Goal: Task Accomplishment & Management: Complete application form

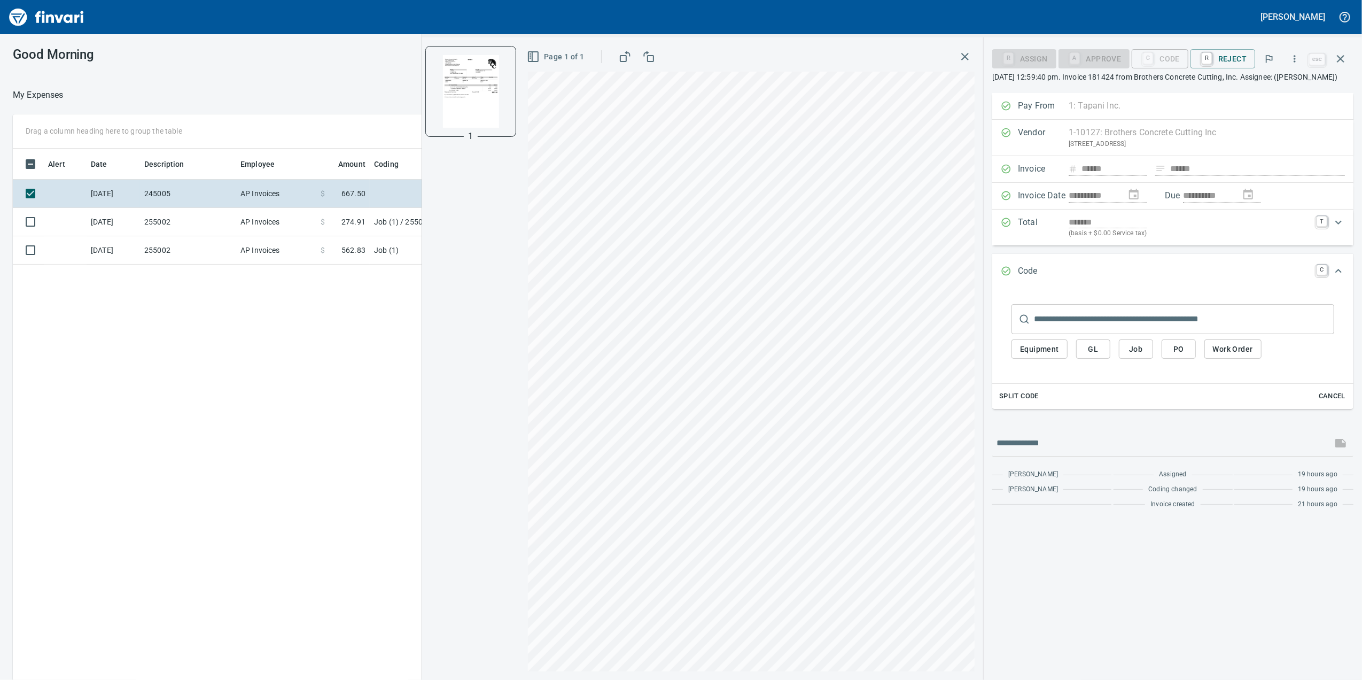
scroll to position [551, 1048]
click at [375, 221] on td "Job (1) / 255008.: [GEOGRAPHIC_DATA]" at bounding box center [503, 222] width 267 height 28
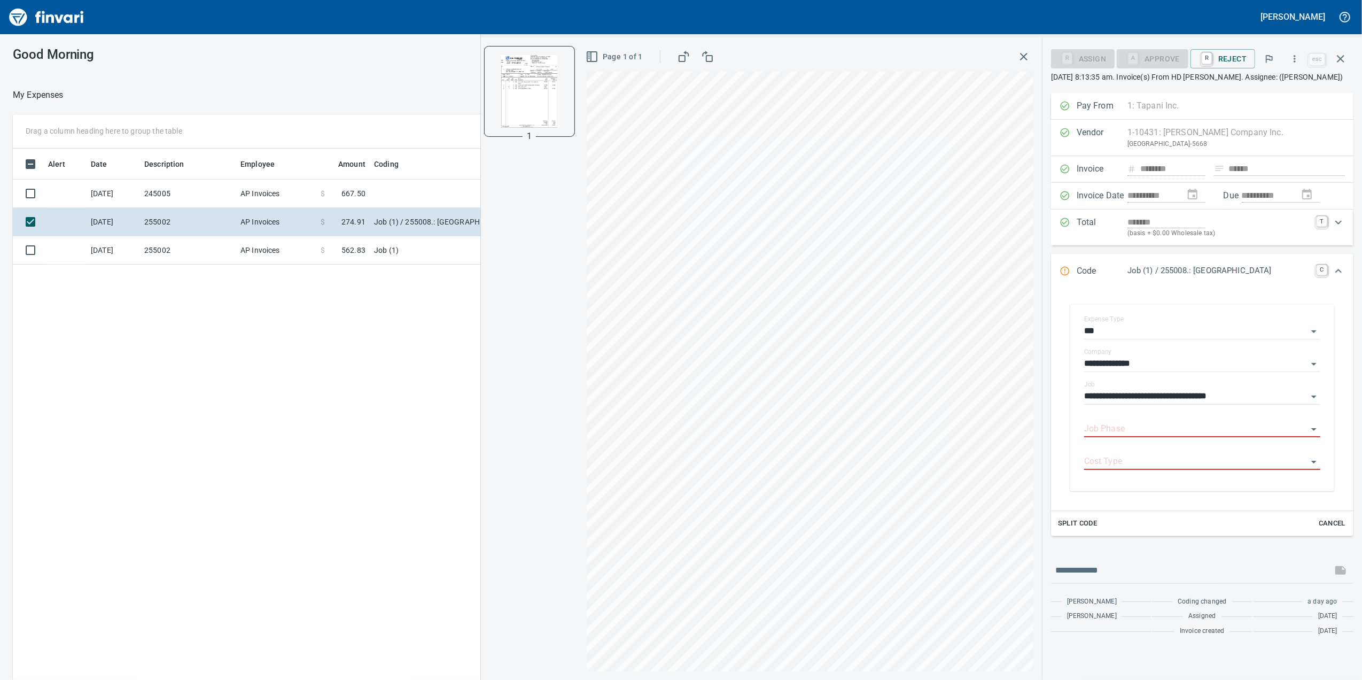
click at [383, 266] on div "Alert Date Description Employee Amount Coding [DATE] 245005 AP Invoices $ 667.5…" at bounding box center [547, 430] width 1069 height 562
click at [381, 255] on td "Job (1)" at bounding box center [503, 250] width 267 height 28
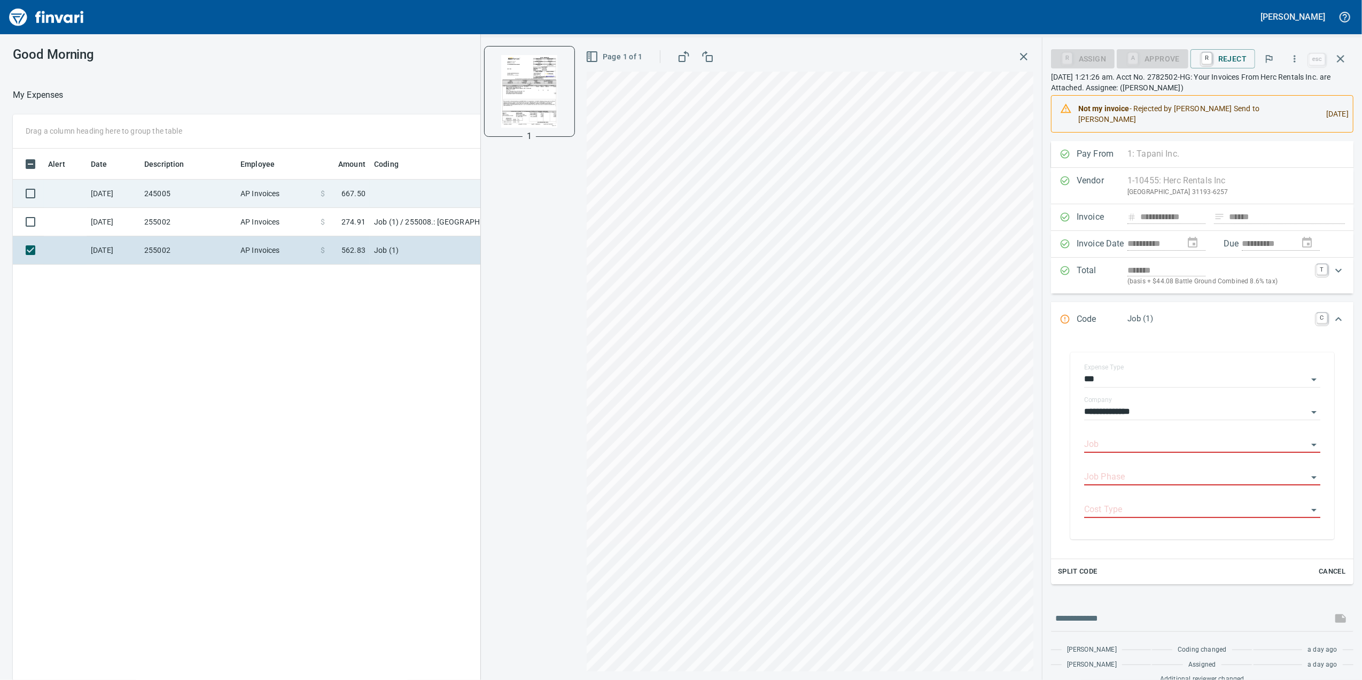
click at [340, 196] on span at bounding box center [333, 193] width 17 height 11
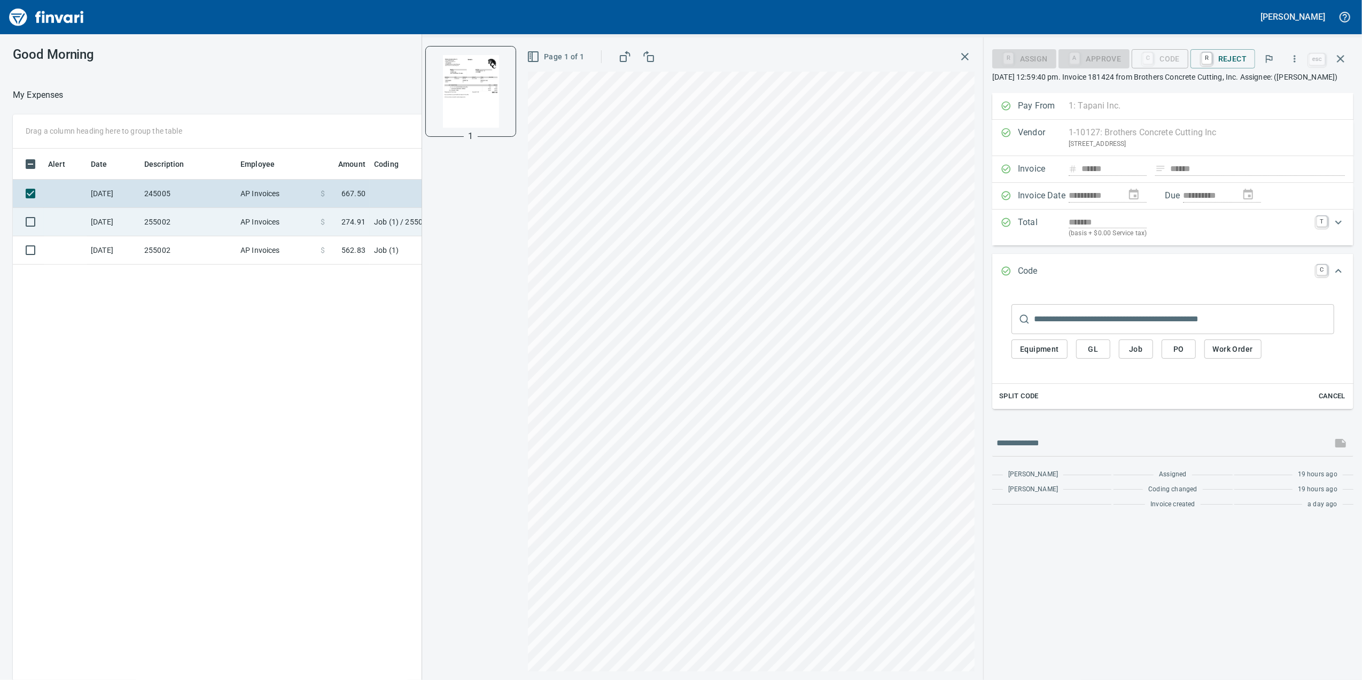
click at [252, 214] on td "AP Invoices" at bounding box center [276, 222] width 80 height 28
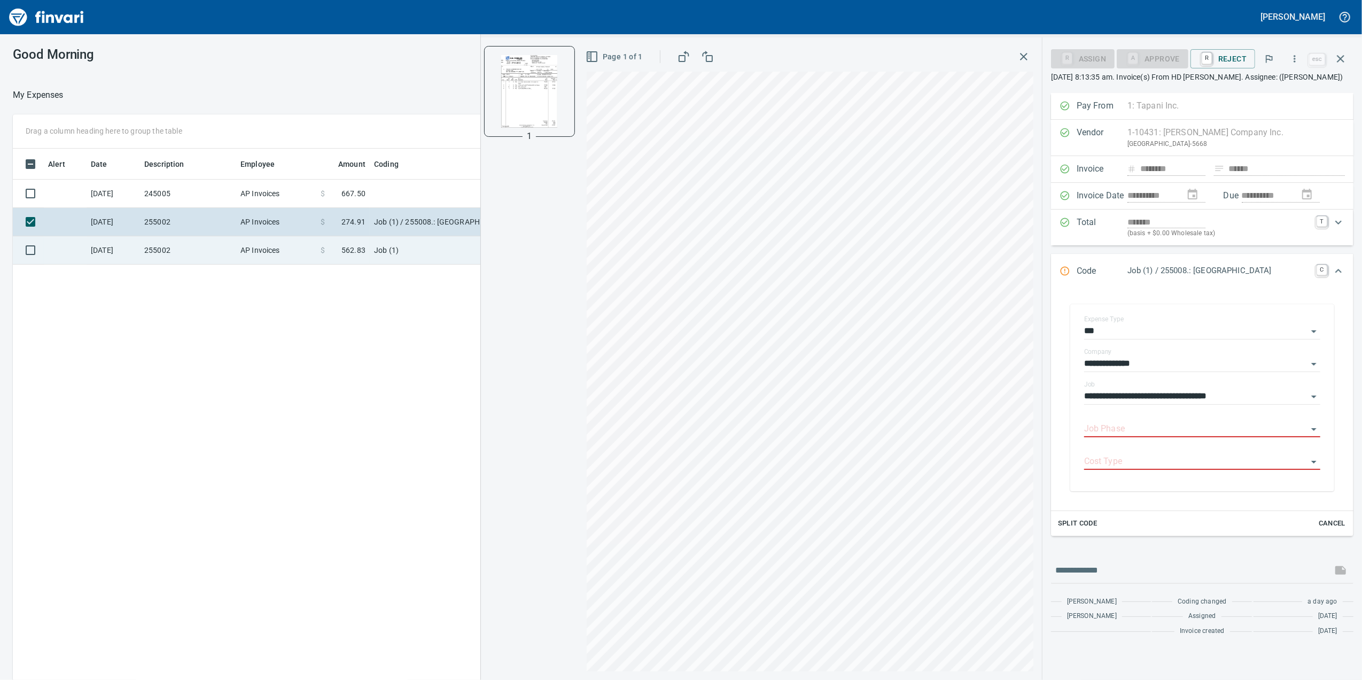
click at [264, 238] on td "AP Invoices" at bounding box center [276, 250] width 80 height 28
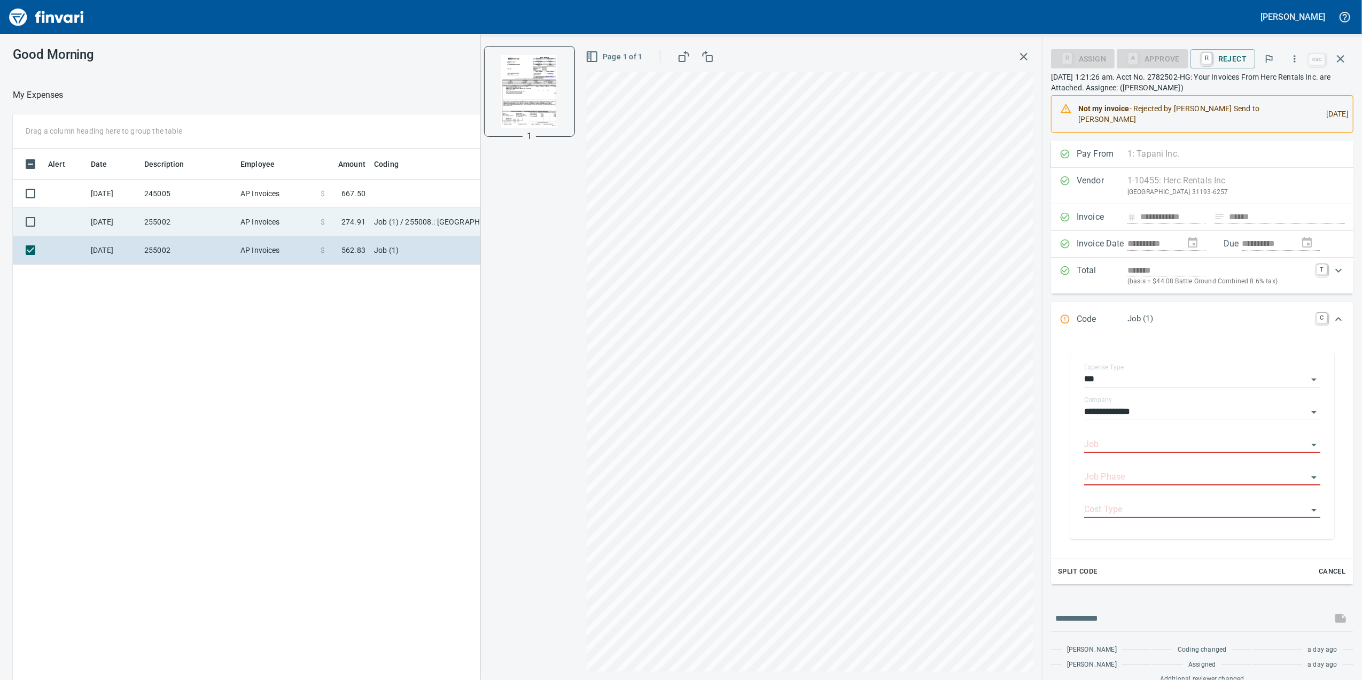
click at [268, 221] on td "AP Invoices" at bounding box center [276, 222] width 80 height 28
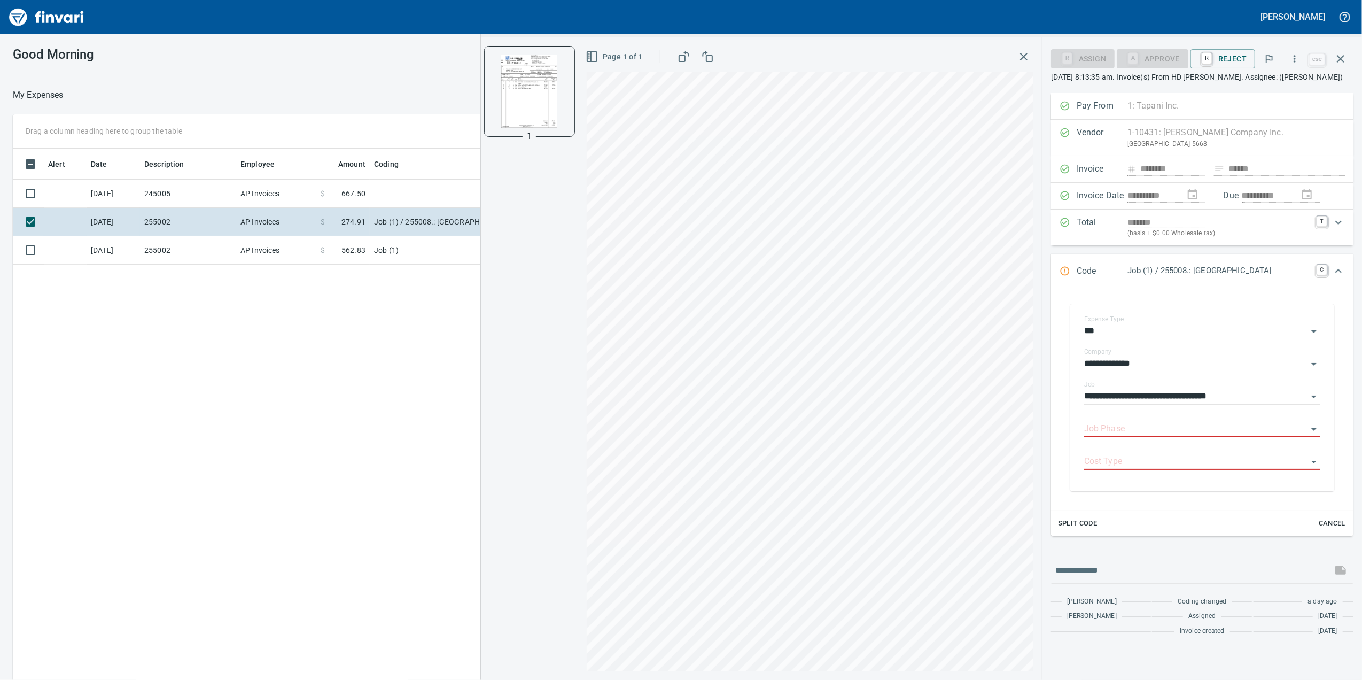
scroll to position [551, 1048]
click at [318, 186] on td "$ 667.50" at bounding box center [342, 194] width 53 height 28
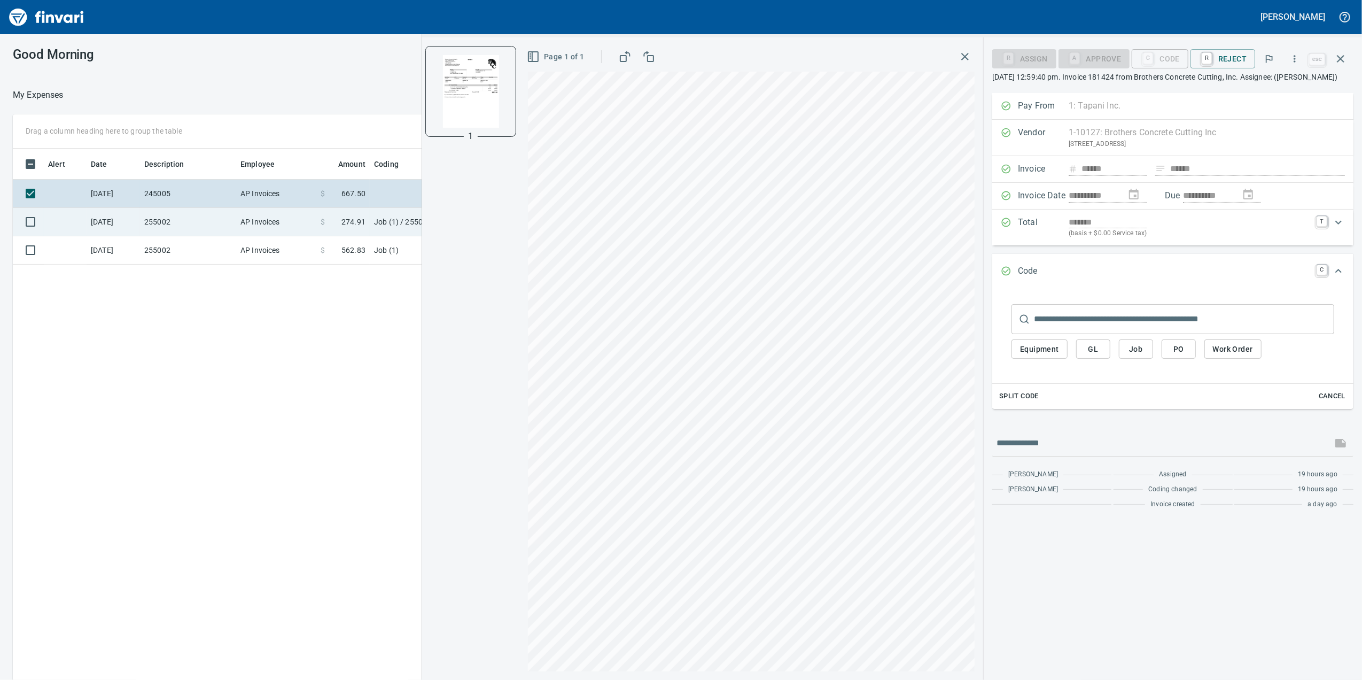
click at [337, 227] on td "$ 274.91" at bounding box center [342, 222] width 53 height 28
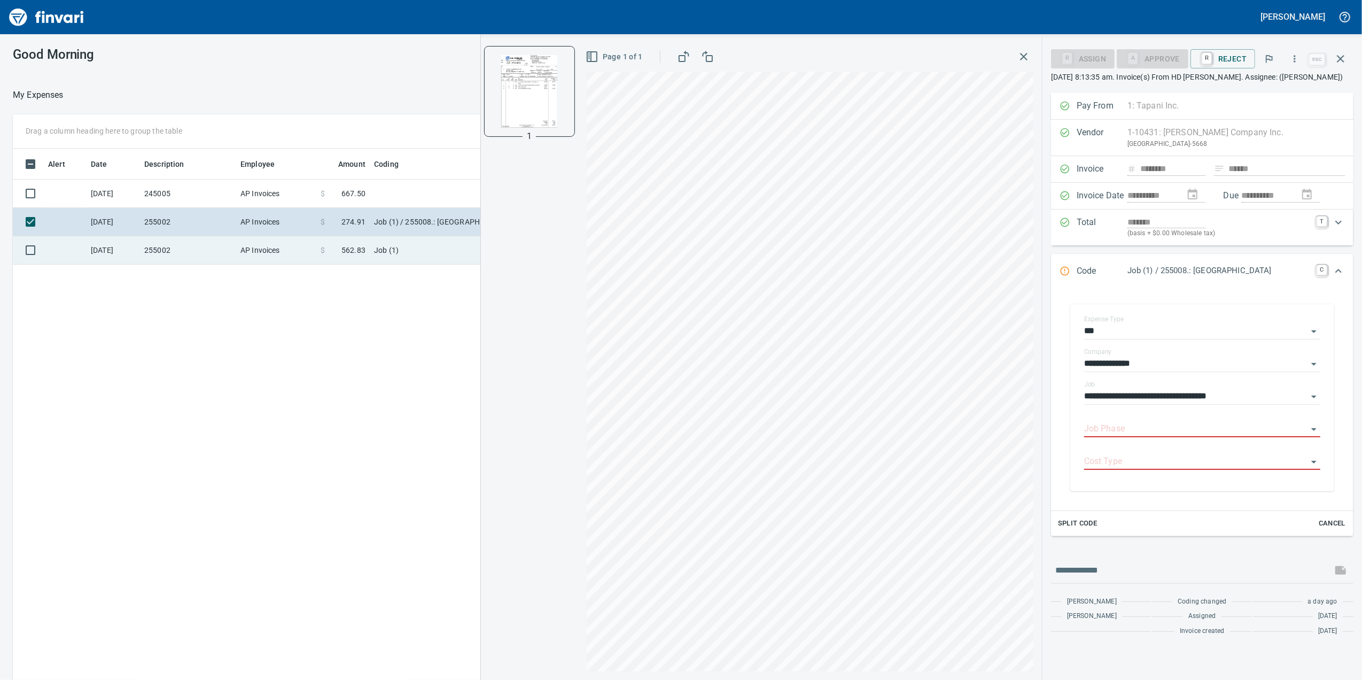
click at [344, 246] on span "562.83" at bounding box center [353, 250] width 24 height 11
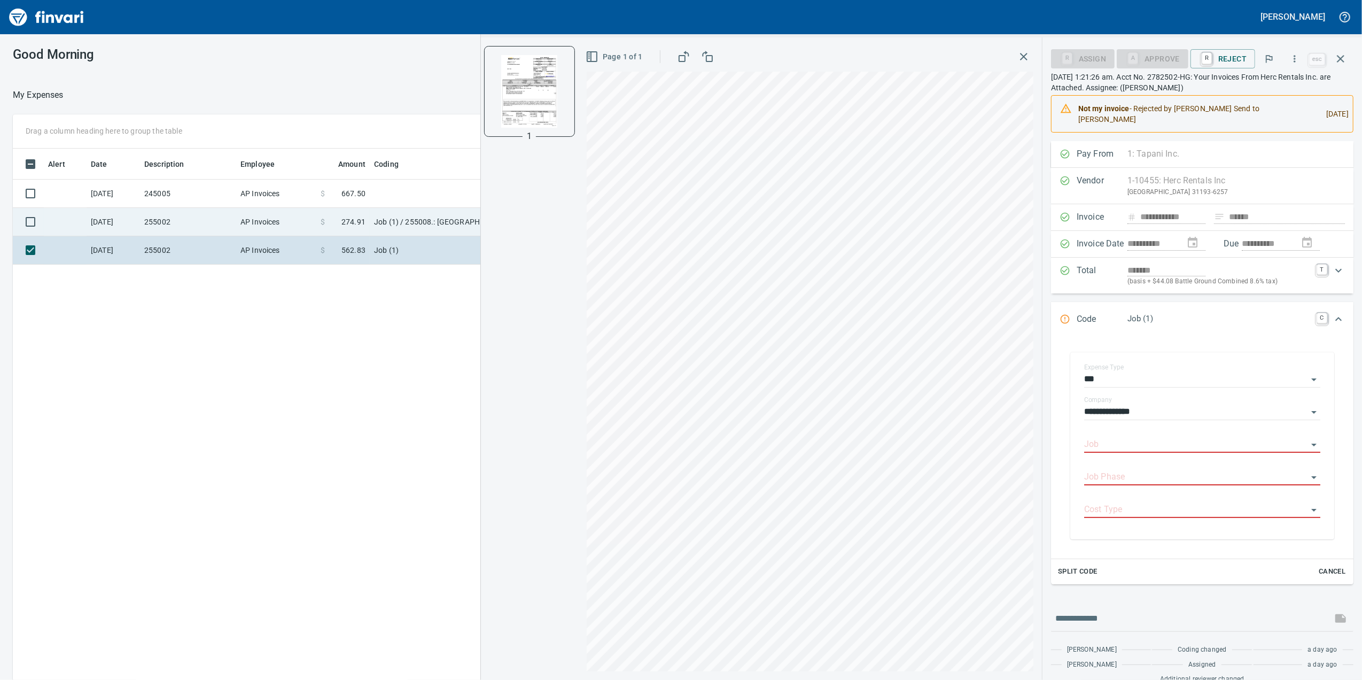
click at [345, 225] on span "274.91" at bounding box center [353, 221] width 24 height 11
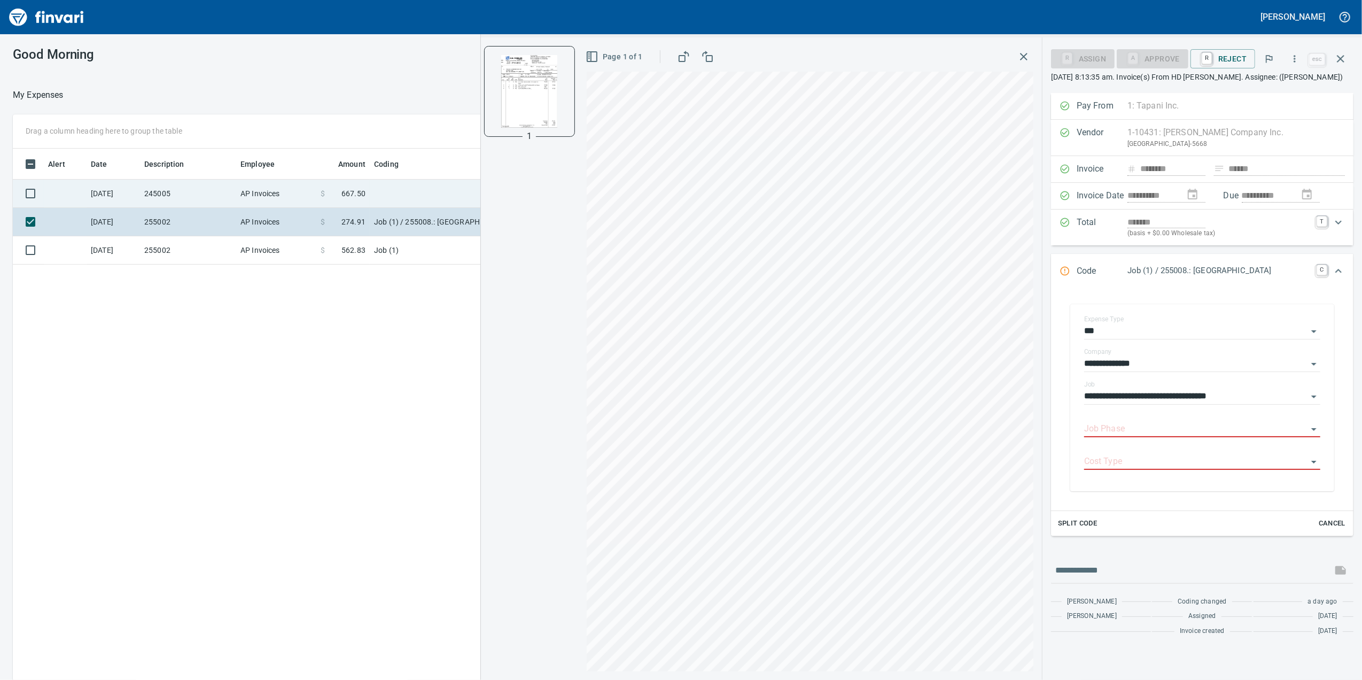
click at [374, 197] on td at bounding box center [503, 194] width 267 height 28
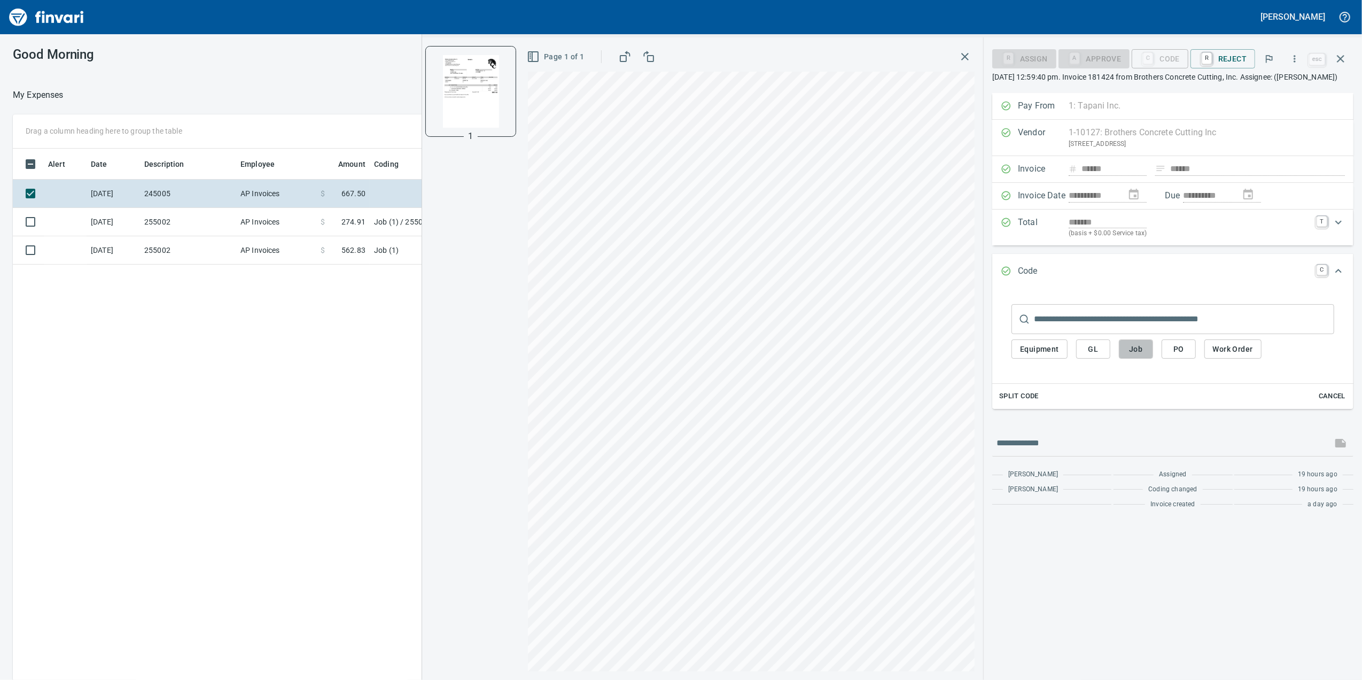
click at [1123, 359] on button "Job" at bounding box center [1136, 349] width 34 height 20
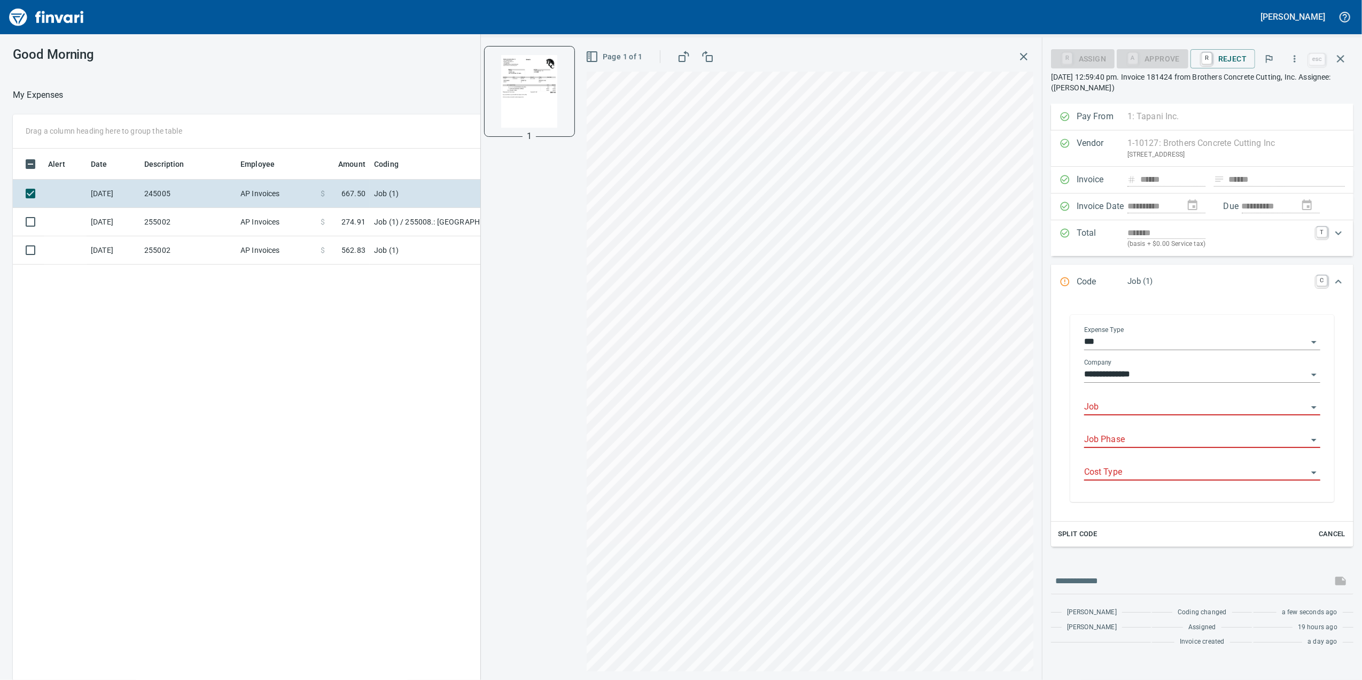
scroll to position [551, 1048]
click at [1130, 411] on input "Job" at bounding box center [1195, 407] width 223 height 15
click at [1146, 431] on li "245005.: [PERSON_NAME][GEOGRAPHIC_DATA]" at bounding box center [1202, 437] width 236 height 26
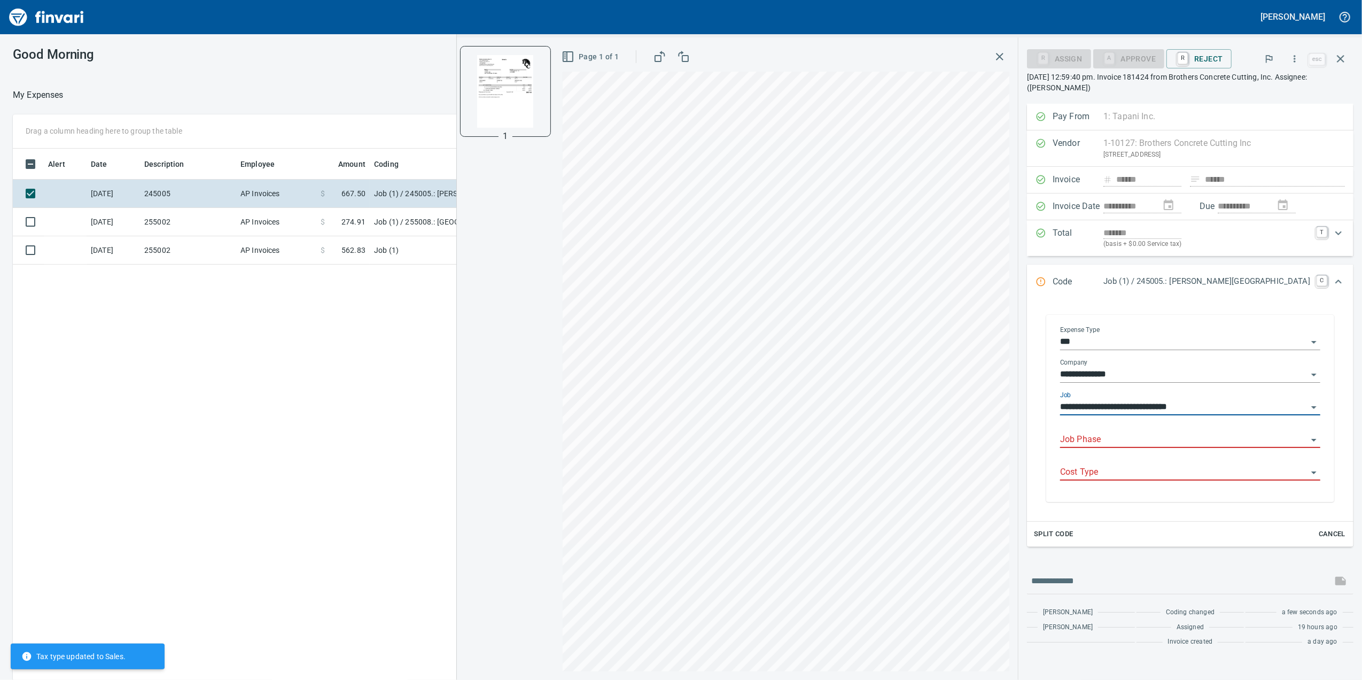
type input "**********"
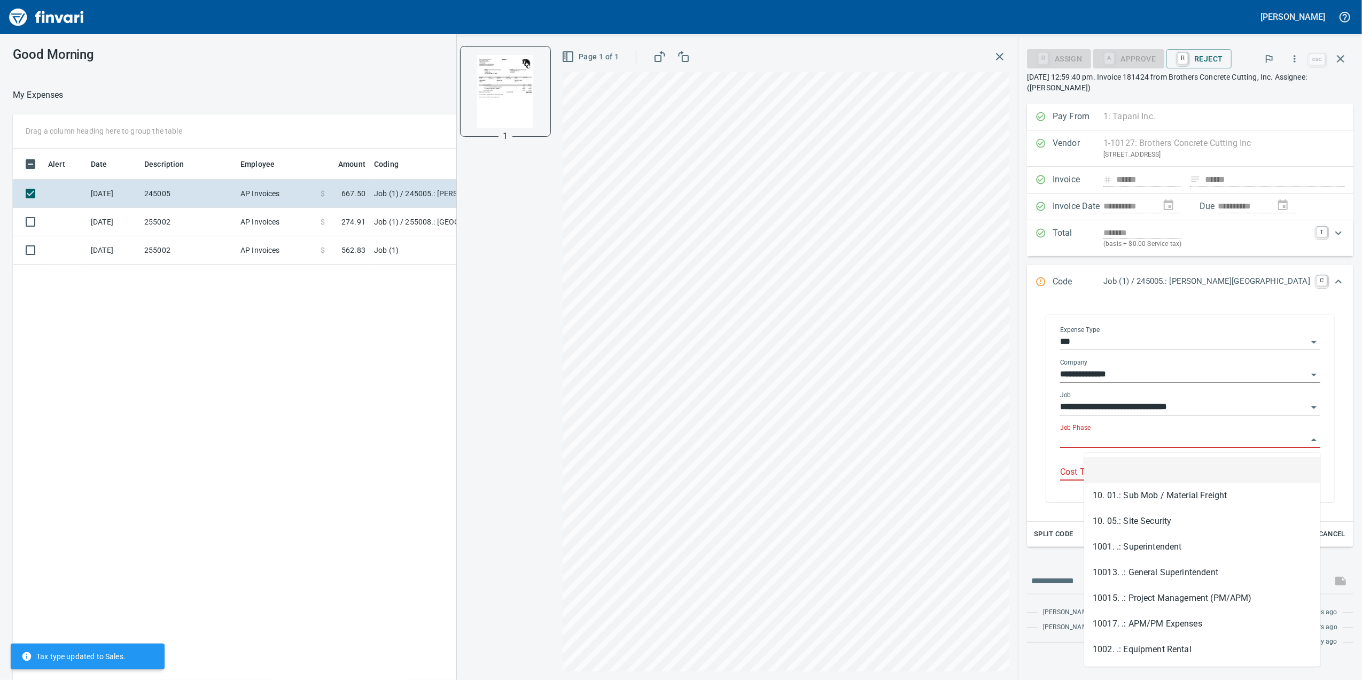
drag, startPoint x: 1103, startPoint y: 439, endPoint x: 1101, endPoint y: 446, distance: 7.3
click at [1101, 445] on input "Job Phase" at bounding box center [1183, 439] width 247 height 15
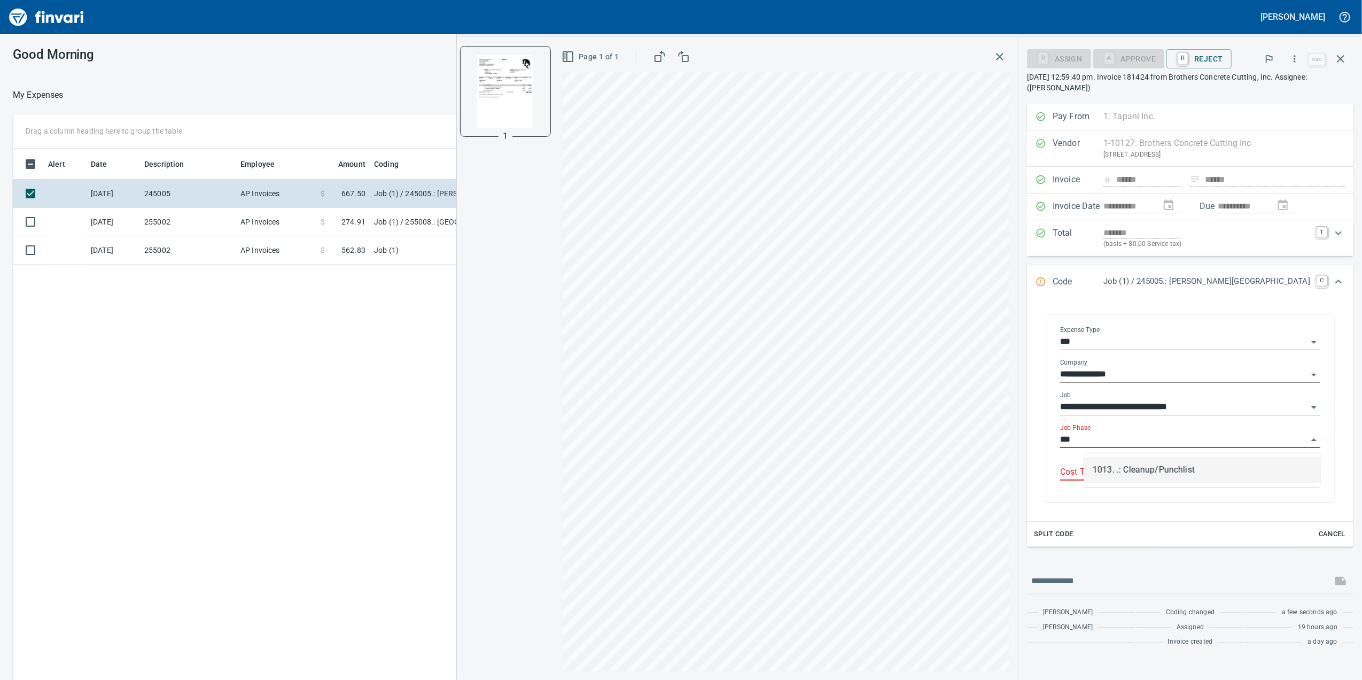
drag, startPoint x: 1141, startPoint y: 460, endPoint x: 1138, endPoint y: 464, distance: 5.7
click at [1140, 460] on li "1013. .: Cleanup/Punchlist" at bounding box center [1202, 470] width 236 height 26
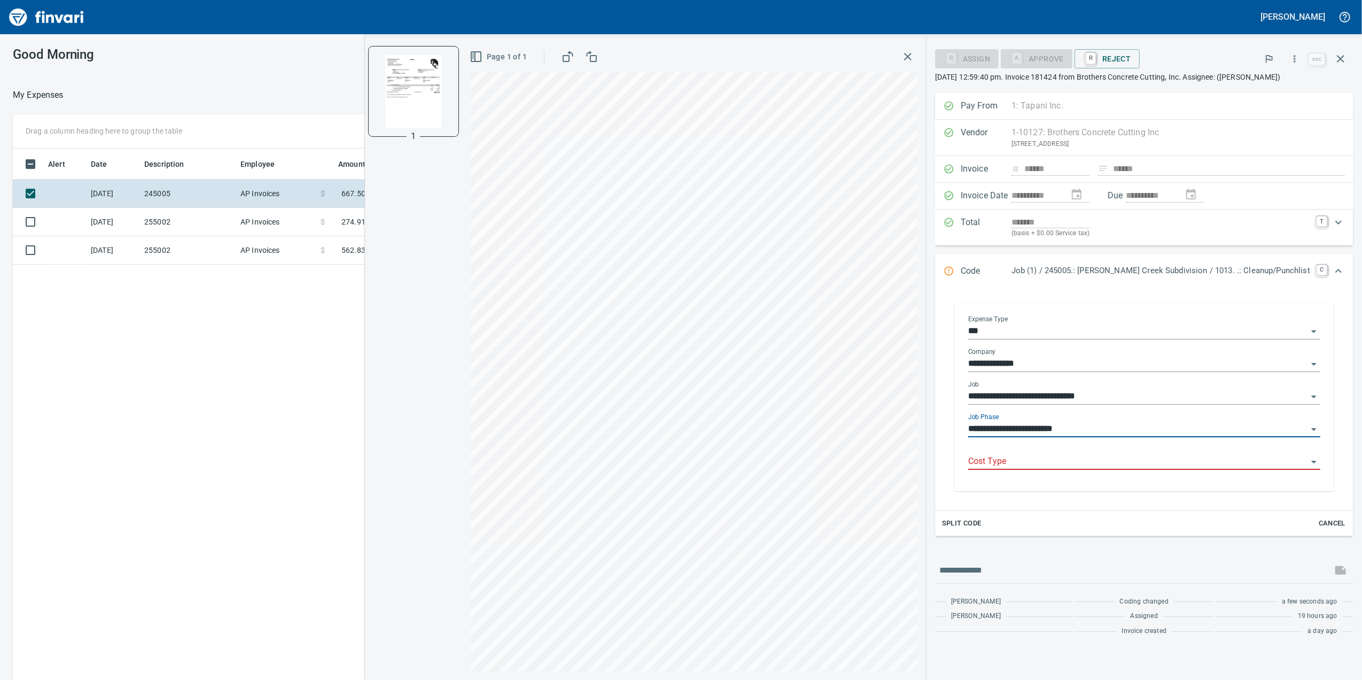
type input "**********"
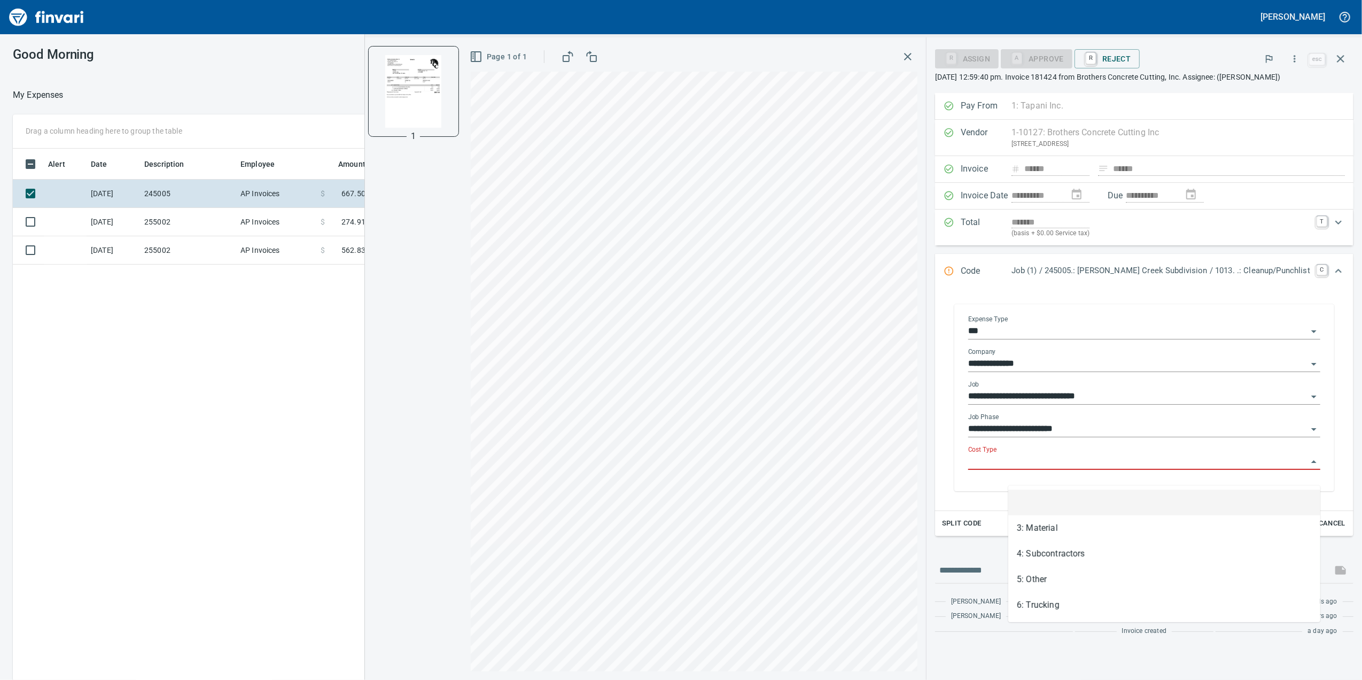
click at [1131, 469] on input "Cost Type" at bounding box center [1137, 461] width 339 height 15
drag, startPoint x: 1095, startPoint y: 558, endPoint x: 1062, endPoint y: 424, distance: 137.6
click at [1095, 558] on li "4: Subcontractors" at bounding box center [1164, 554] width 312 height 26
type input "**********"
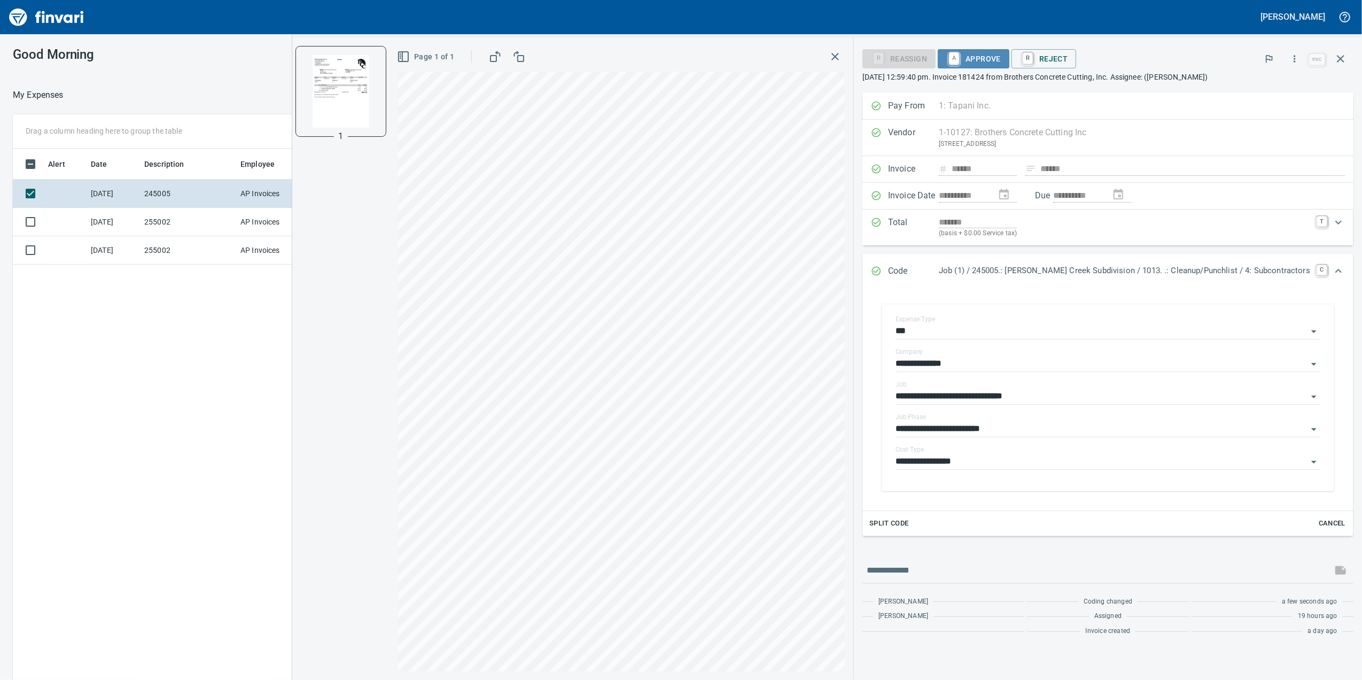
click at [1001, 67] on span "A Approve" at bounding box center [973, 59] width 55 height 18
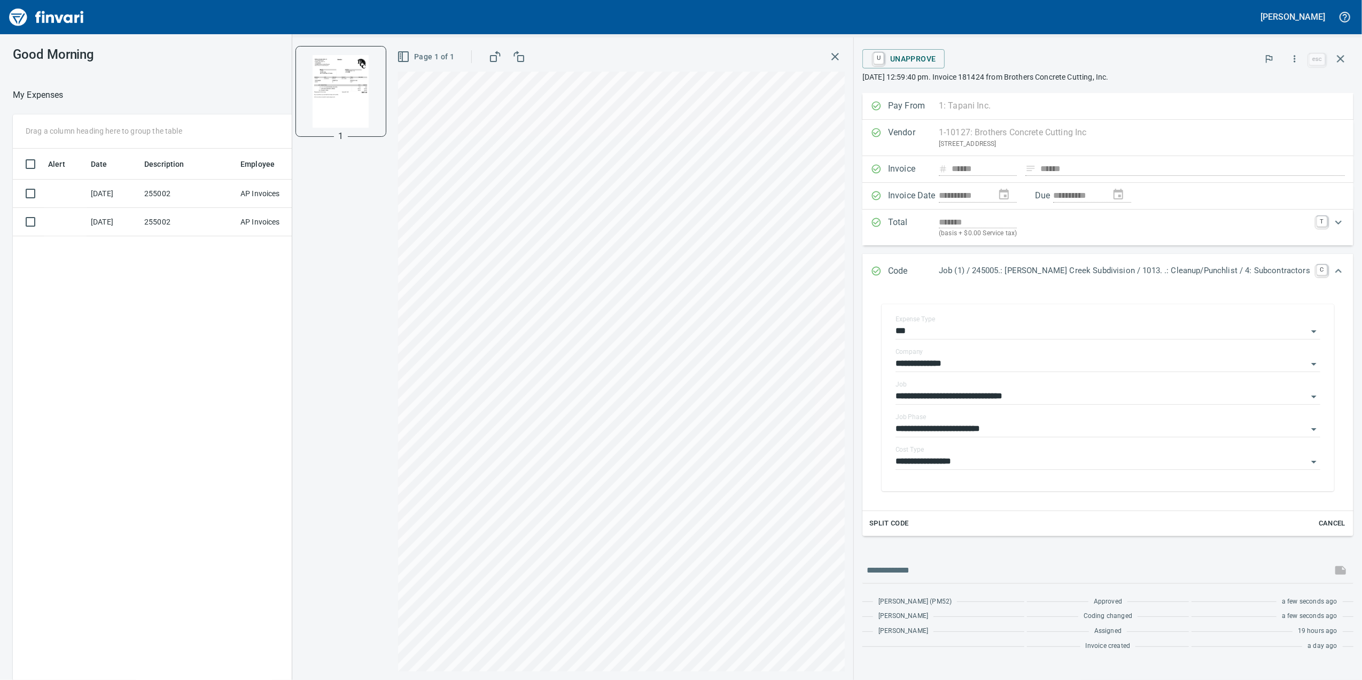
click at [842, 56] on icon "button" at bounding box center [835, 56] width 13 height 13
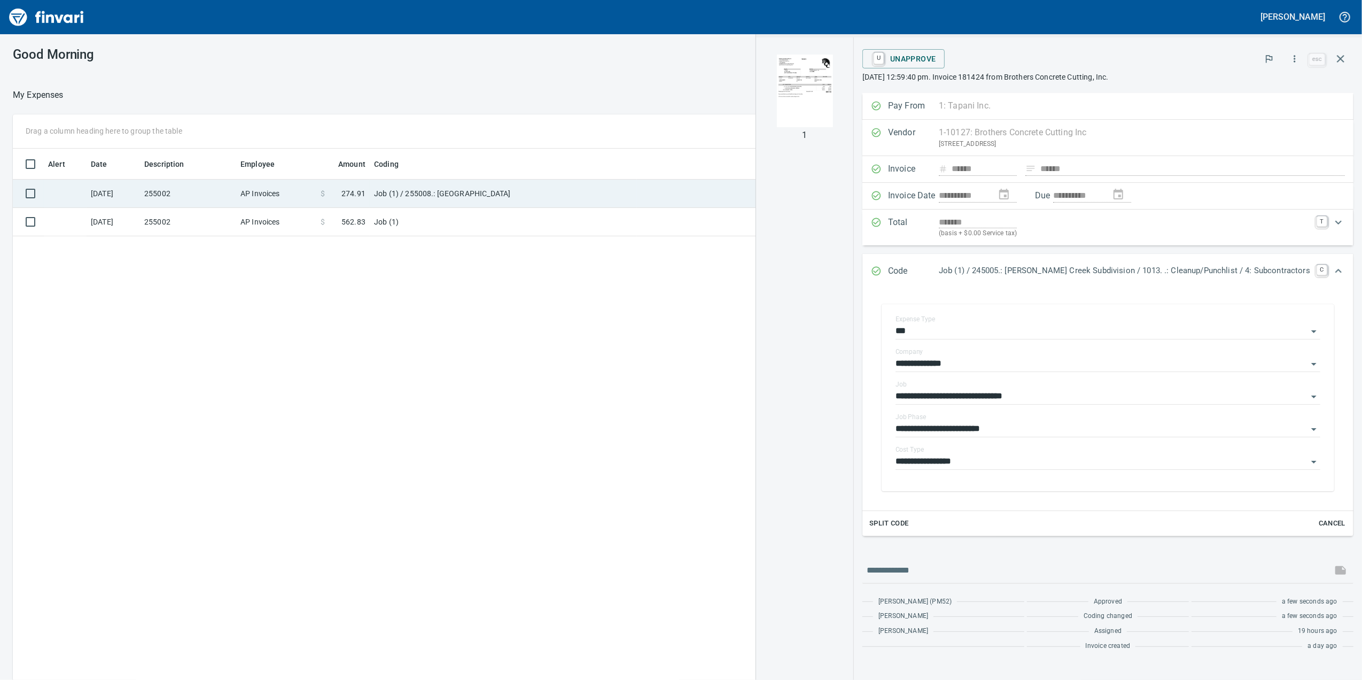
click at [488, 198] on td "Job (1) / 255008.: [GEOGRAPHIC_DATA]" at bounding box center [503, 194] width 267 height 28
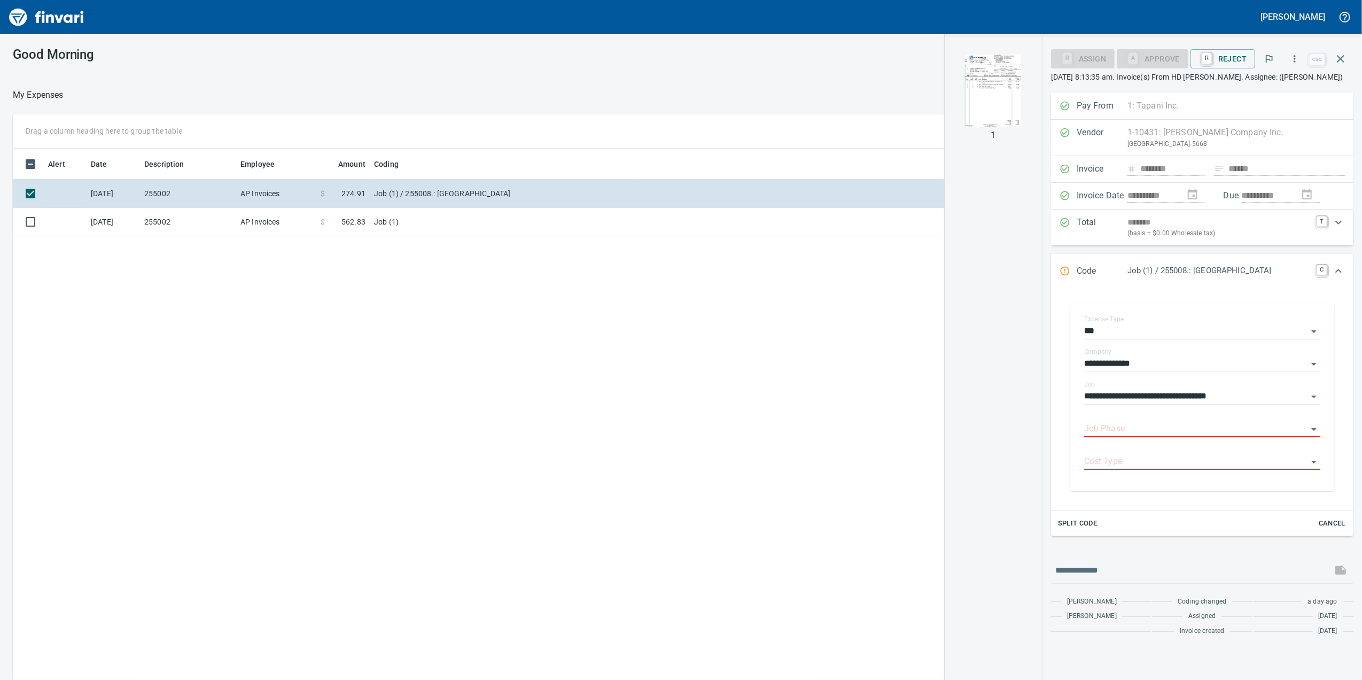
click at [1003, 106] on img "button" at bounding box center [993, 91] width 73 height 73
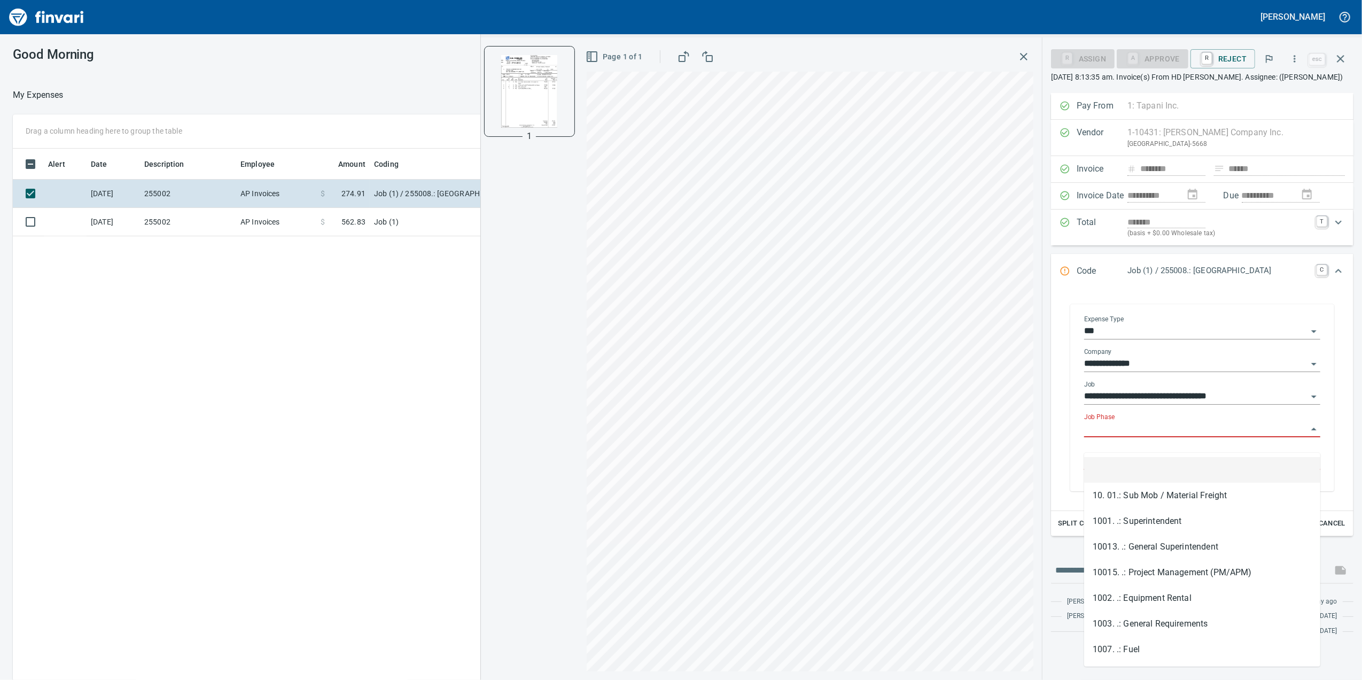
click at [1109, 437] on input "Job Phase" at bounding box center [1195, 429] width 223 height 15
type input "*"
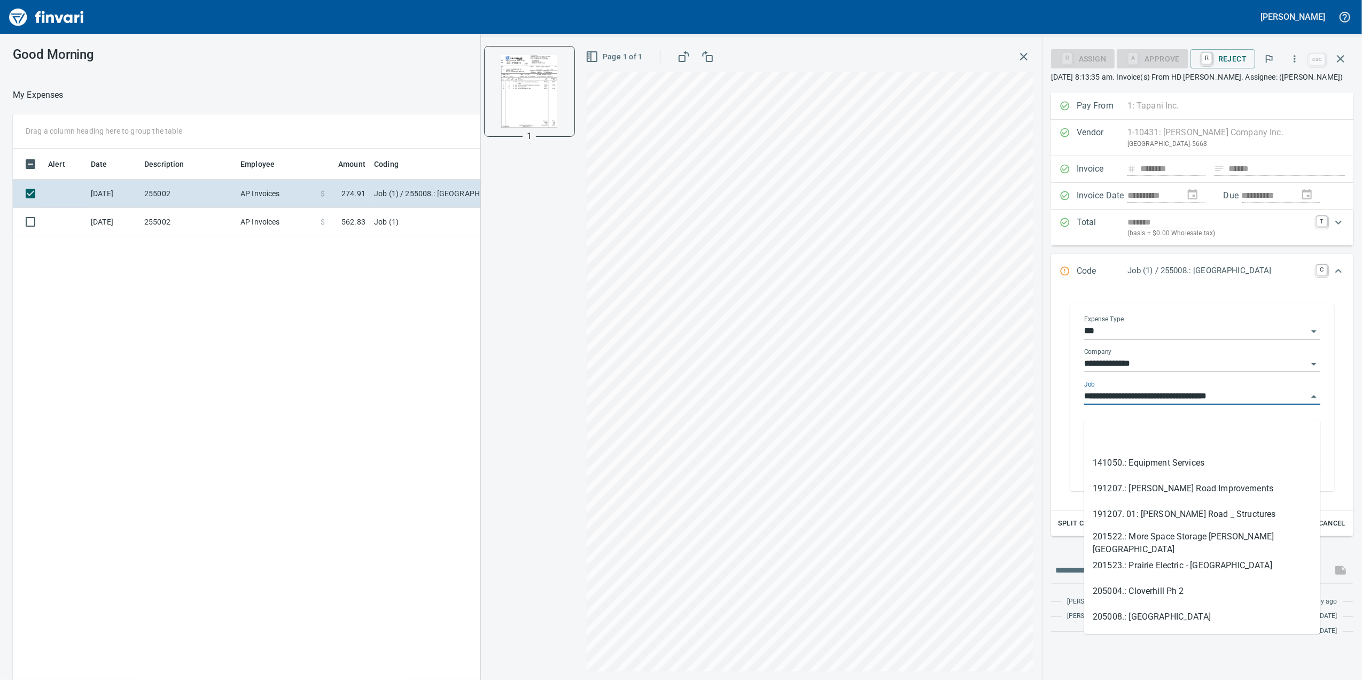
click at [1304, 404] on input "**********" at bounding box center [1195, 396] width 223 height 15
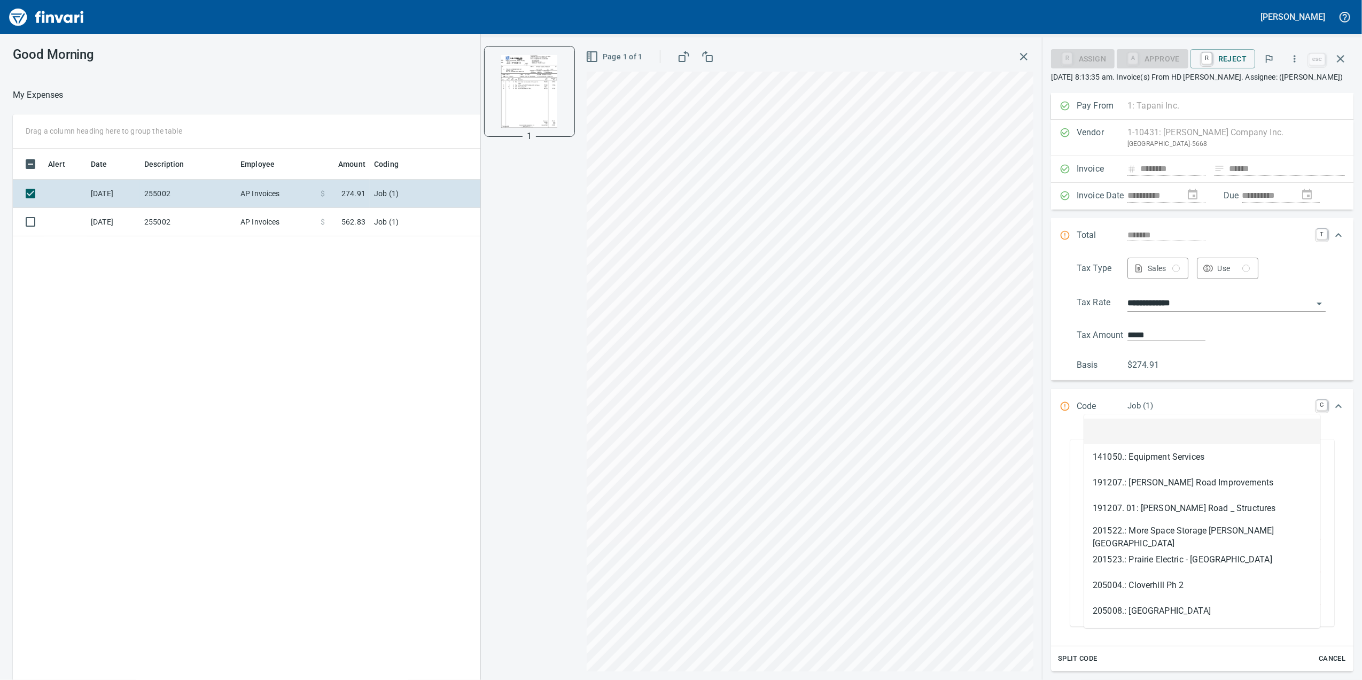
click at [1272, 395] on div "**********" at bounding box center [1202, 382] width 302 height 578
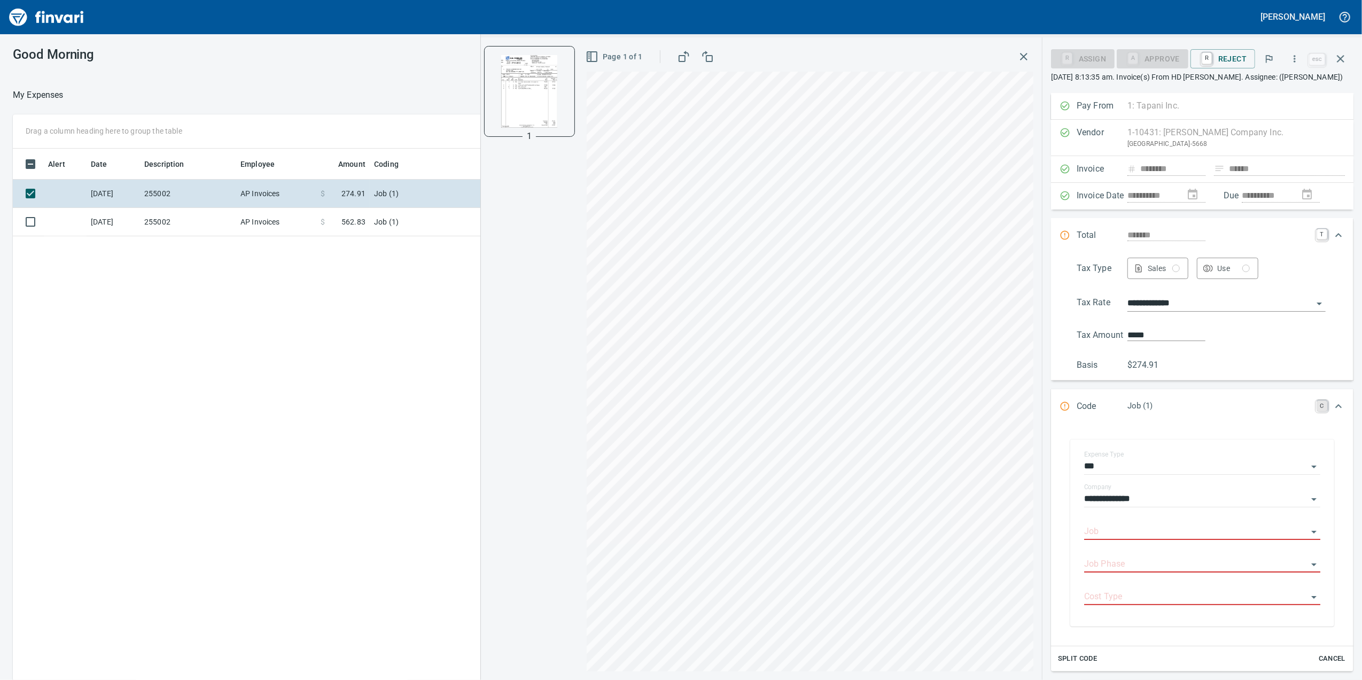
click at [1317, 411] on link "C" at bounding box center [1322, 405] width 11 height 11
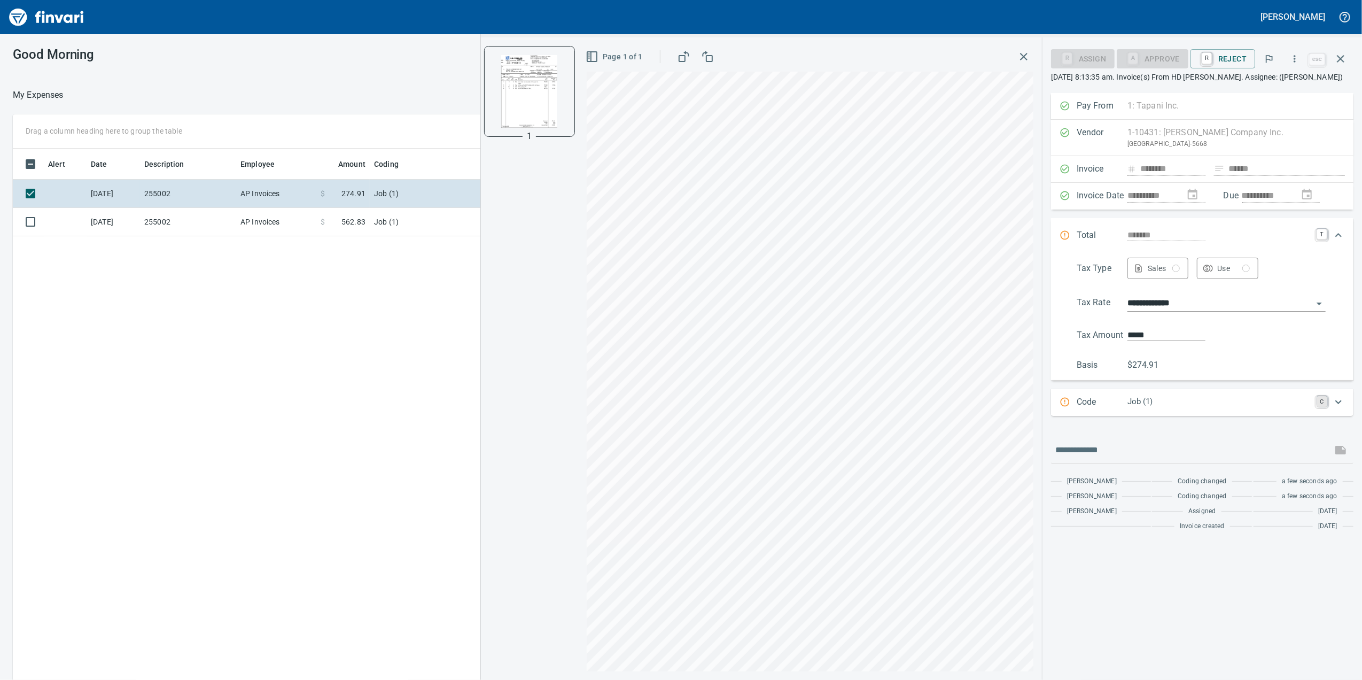
click at [1314, 409] on div "Code Job (1) C" at bounding box center [1193, 402] width 266 height 14
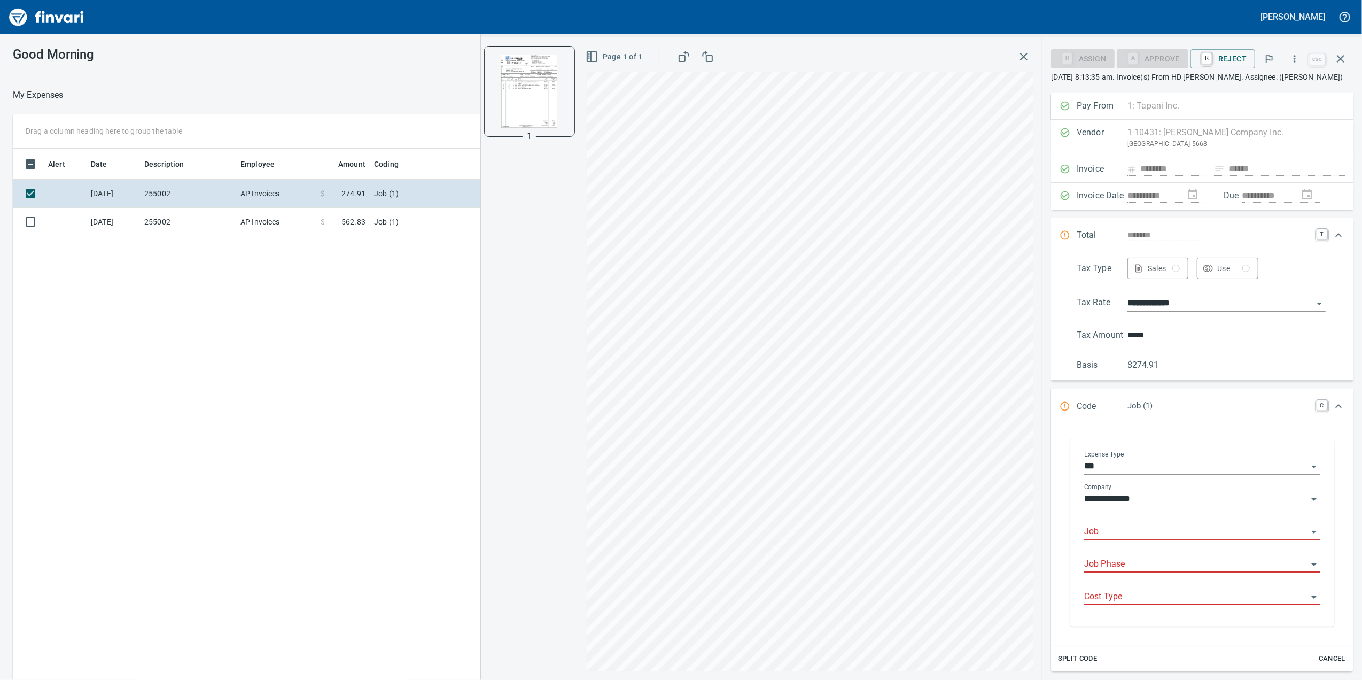
scroll to position [134, 0]
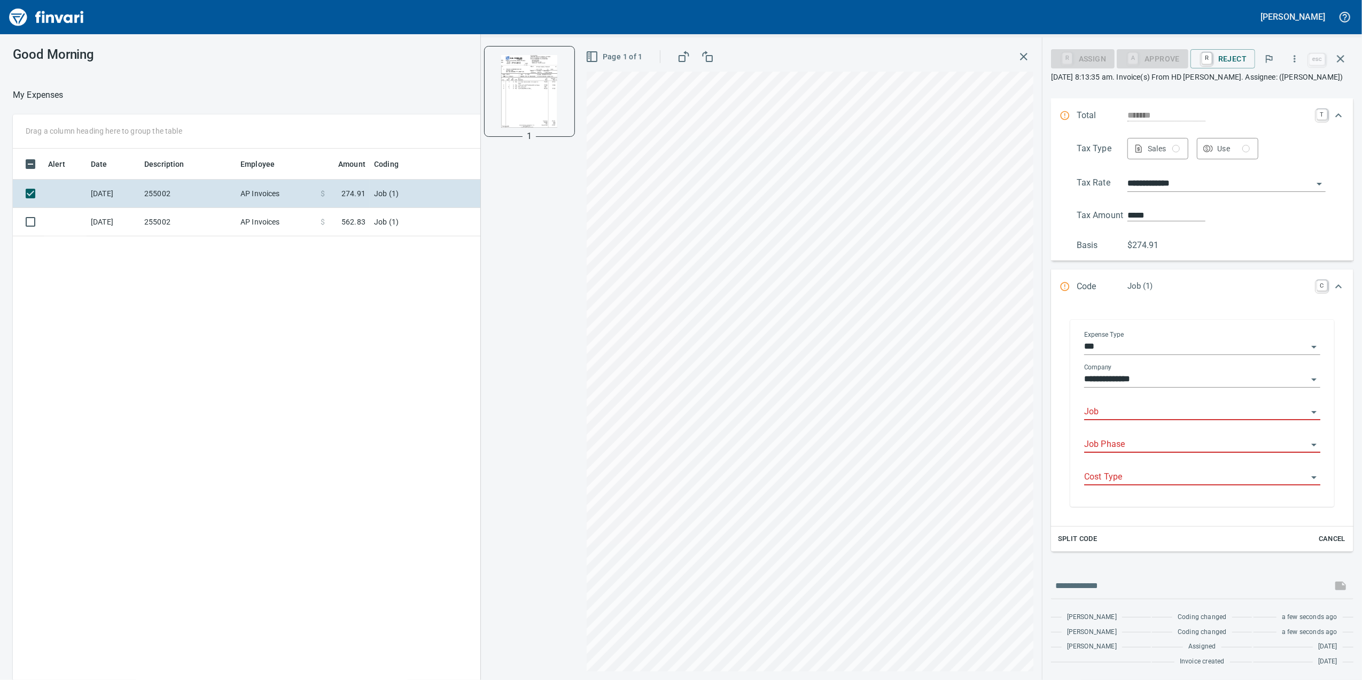
click at [1136, 404] on input "Job" at bounding box center [1195, 411] width 223 height 15
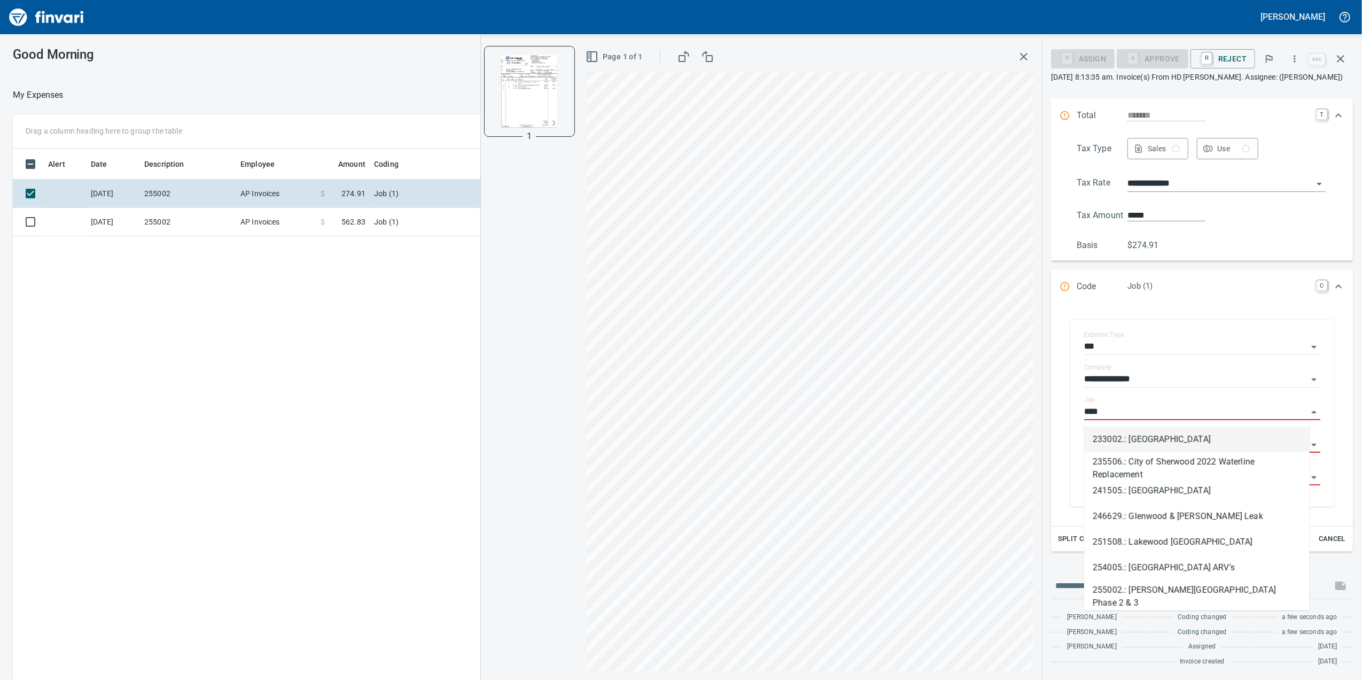
scroll to position [551, 1048]
click at [1229, 583] on li "255002.: [PERSON_NAME][GEOGRAPHIC_DATA] Phase 2 & 3" at bounding box center [1196, 593] width 225 height 26
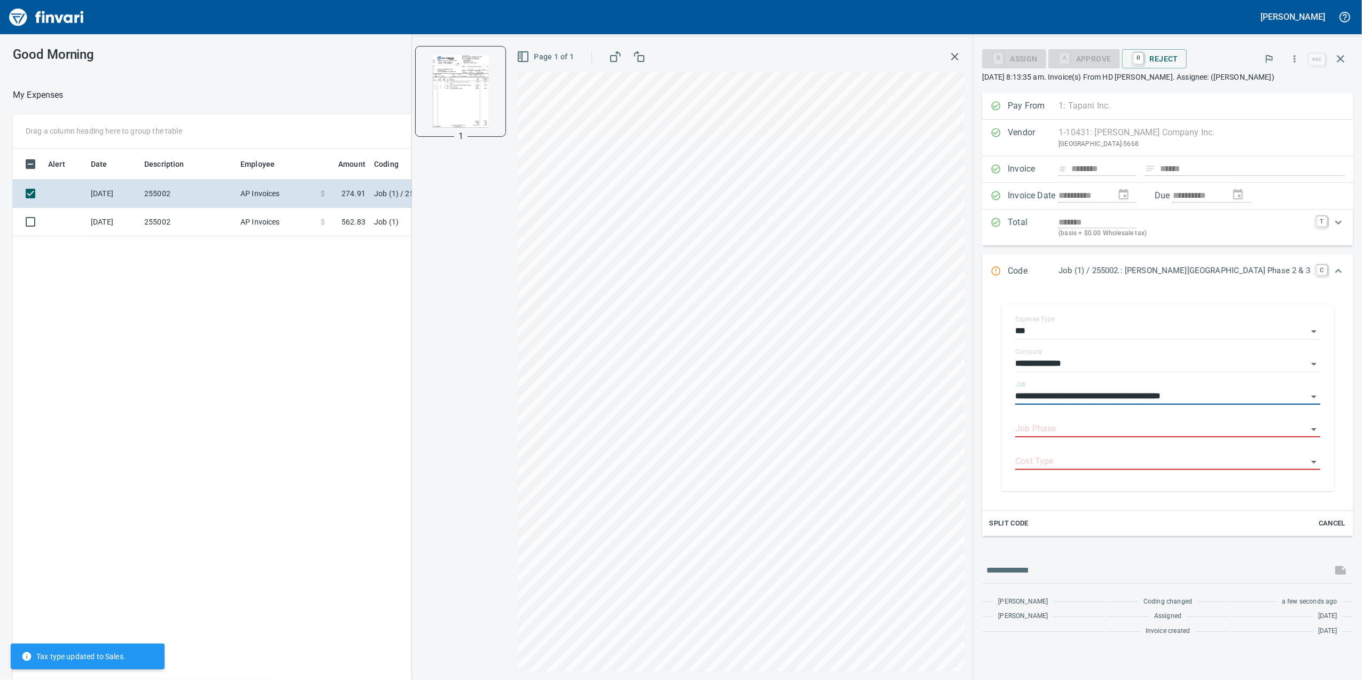
scroll to position [0, 0]
type input "**********"
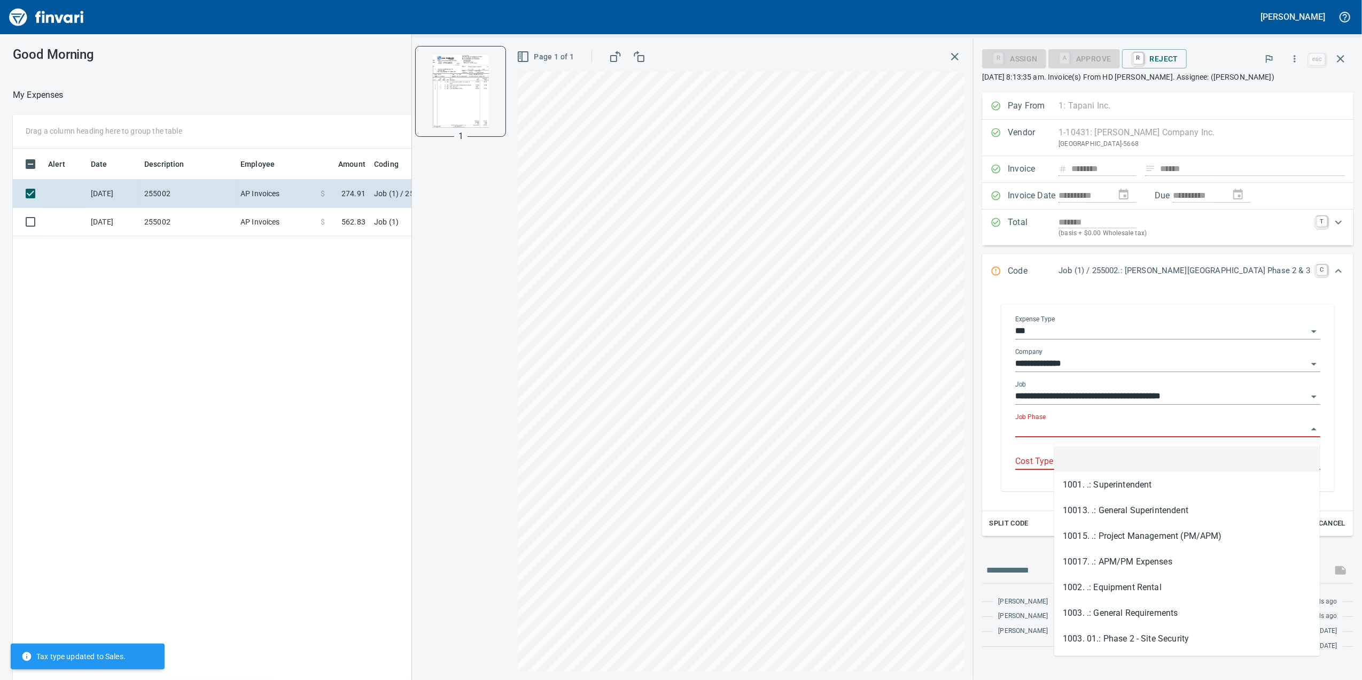
scroll to position [551, 1048]
click at [1180, 427] on div "Job Phase" at bounding box center [1167, 425] width 305 height 24
click at [1095, 424] on div "**********" at bounding box center [1167, 396] width 305 height 163
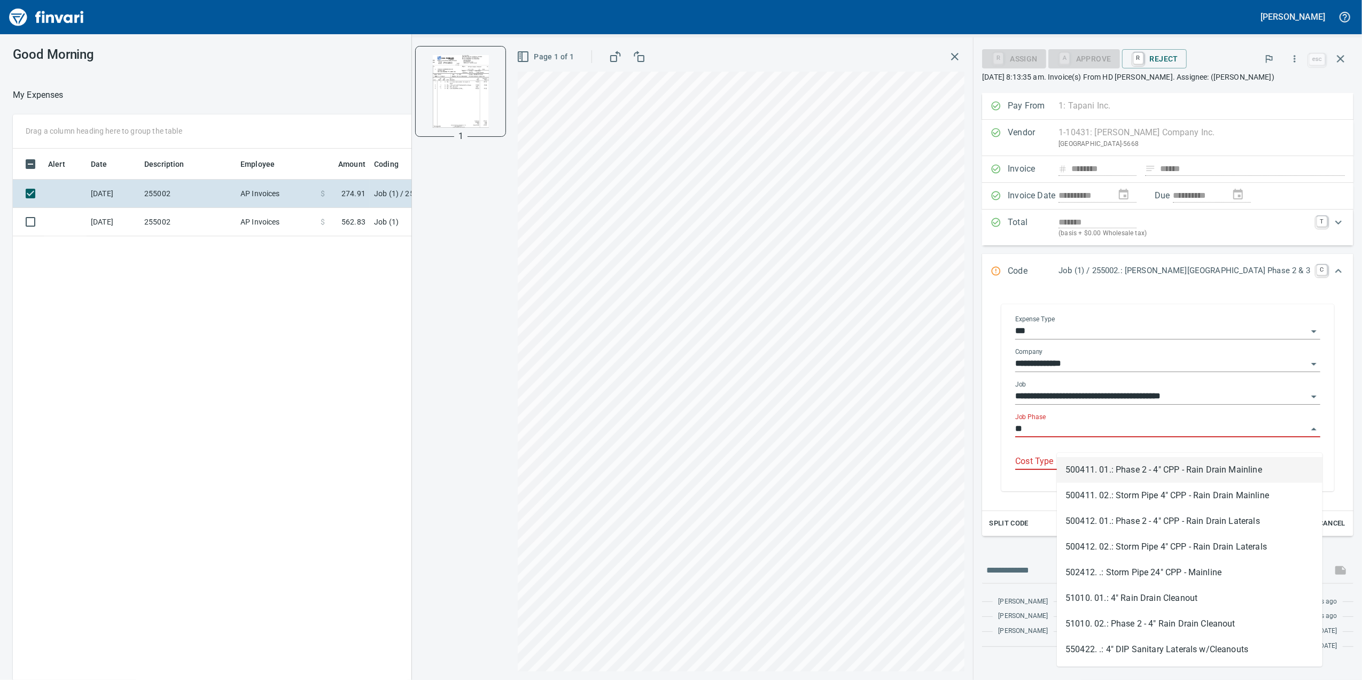
type input "*"
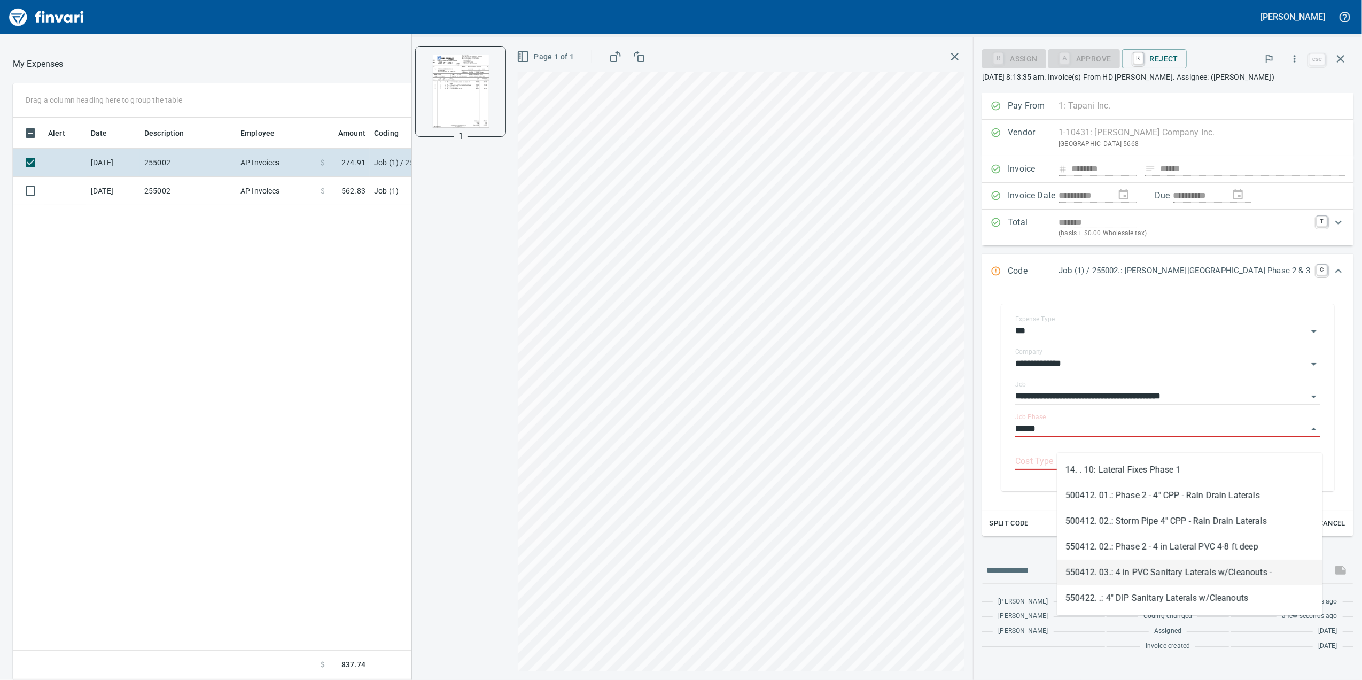
scroll to position [551, 1048]
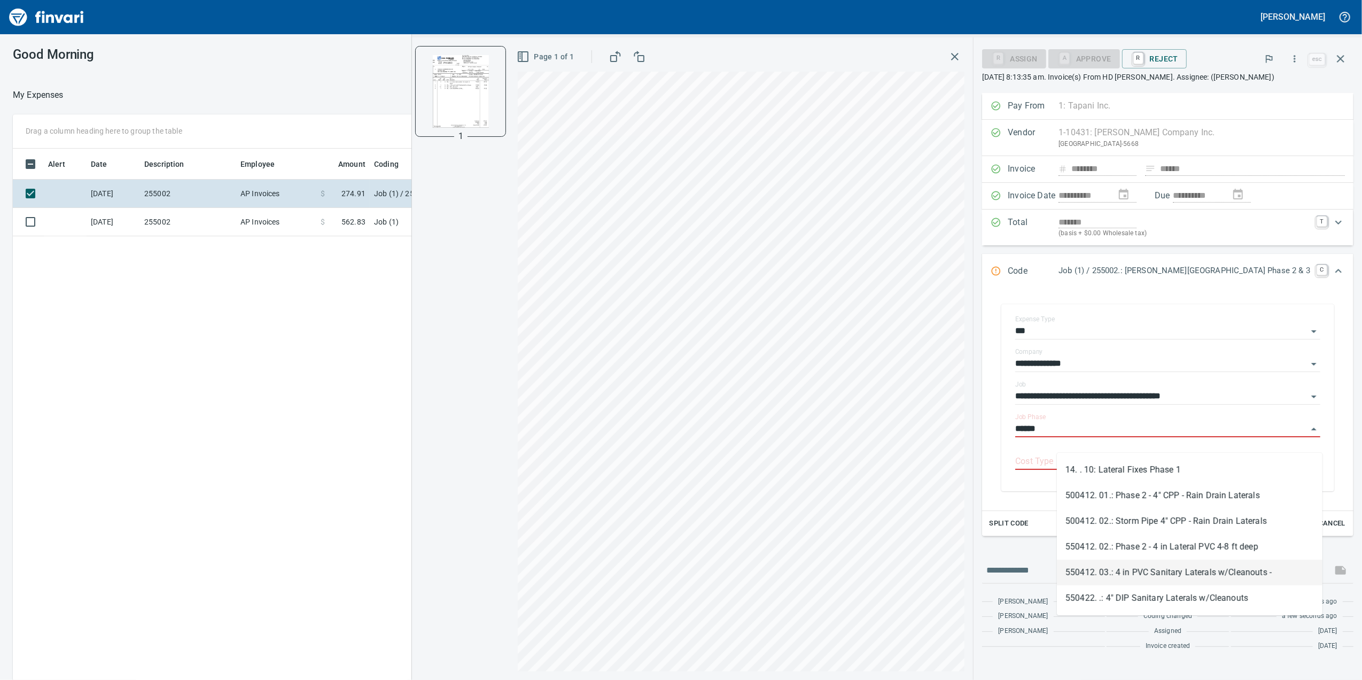
click at [1193, 573] on li "550412. 03.: 4 in PVC Sanitary Laterals w/Cleanouts -" at bounding box center [1190, 572] width 266 height 26
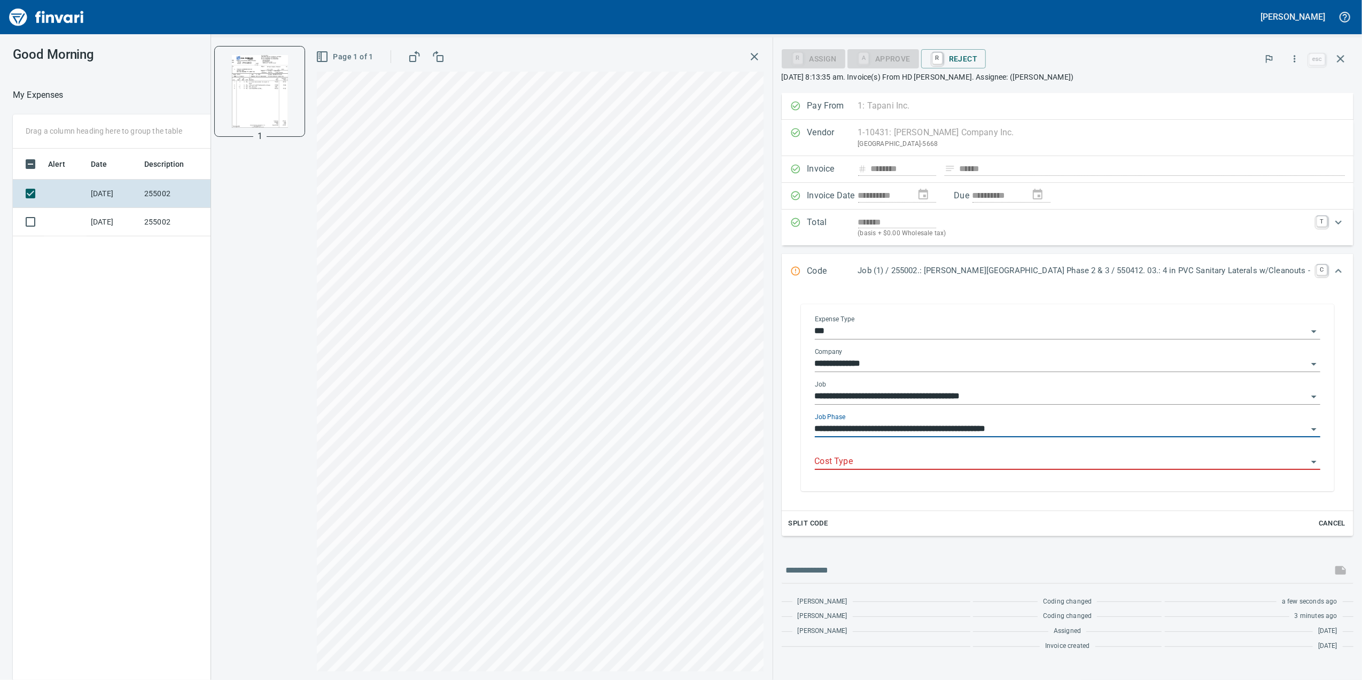
type input "**********"
click at [897, 475] on div "Cost Type" at bounding box center [1067, 462] width 505 height 33
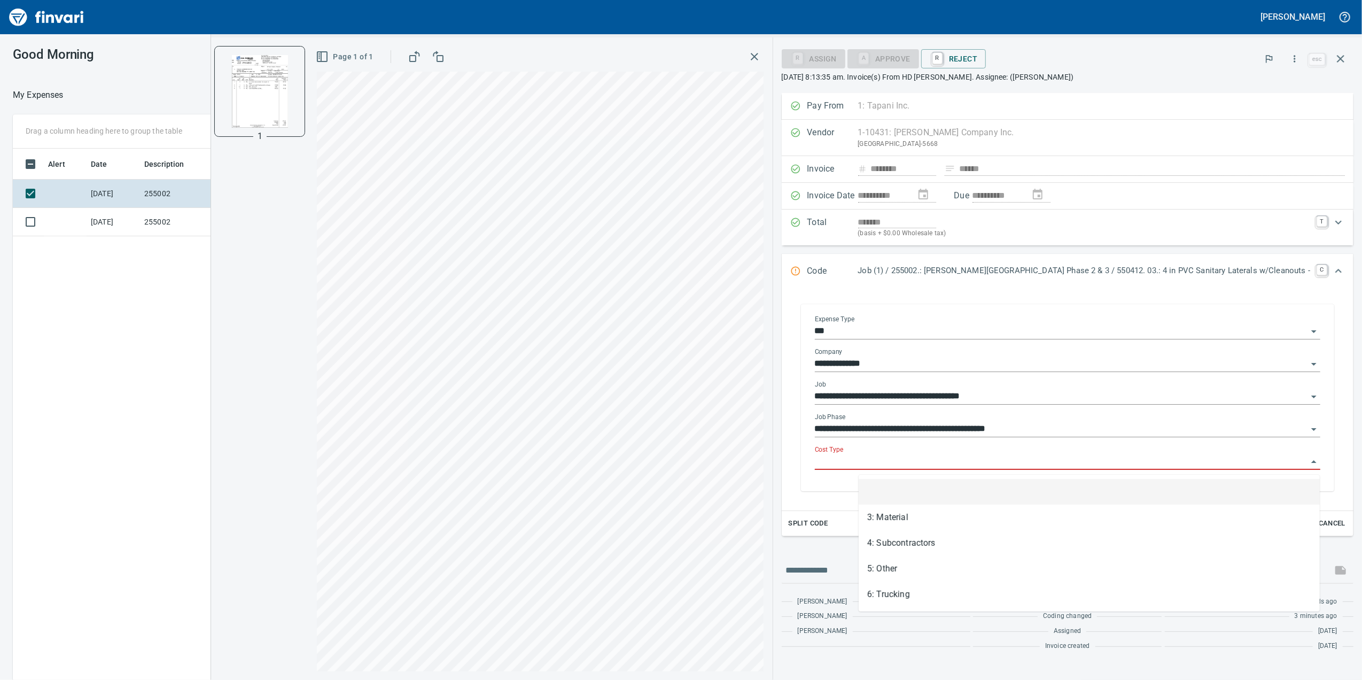
click at [896, 462] on input "Cost Type" at bounding box center [1061, 461] width 493 height 15
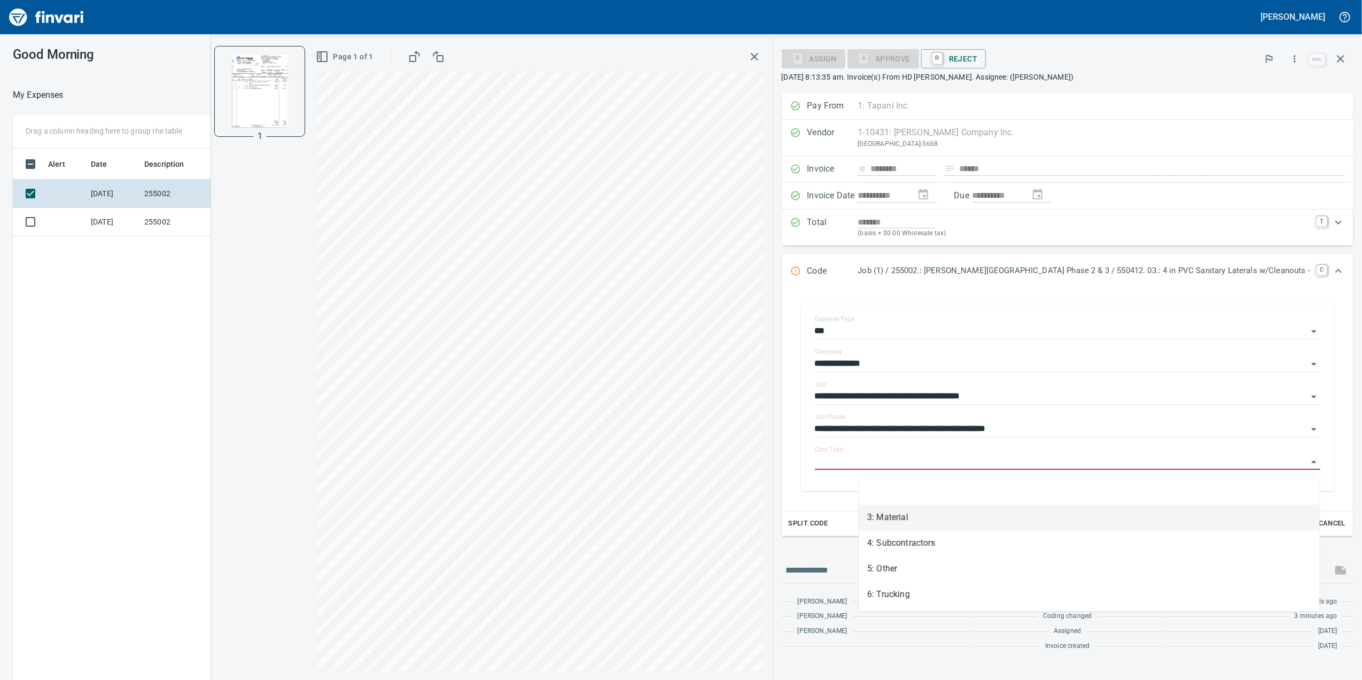
drag, startPoint x: 918, startPoint y: 524, endPoint x: 910, endPoint y: 515, distance: 11.8
click at [910, 515] on li "3: Material" at bounding box center [1089, 517] width 461 height 26
type input "**********"
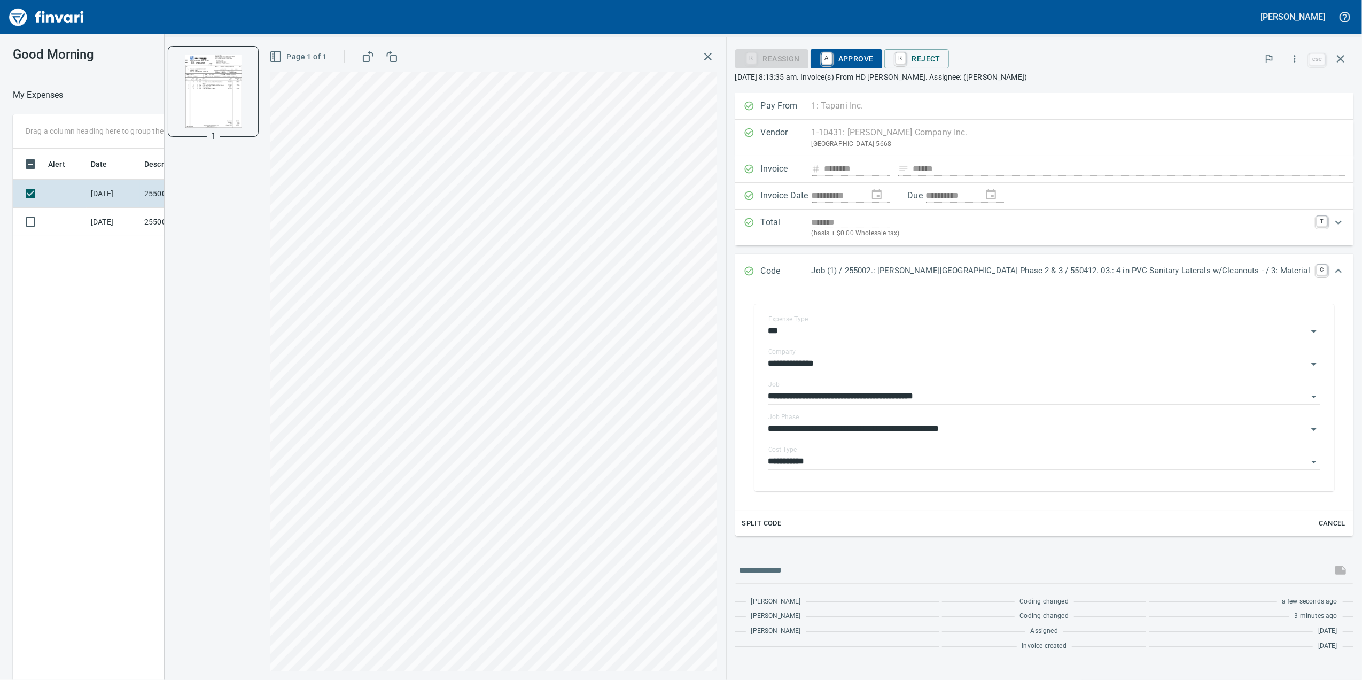
drag, startPoint x: 910, startPoint y: 51, endPoint x: 896, endPoint y: 58, distance: 15.8
click at [874, 50] on span "A Approve" at bounding box center [846, 59] width 55 height 18
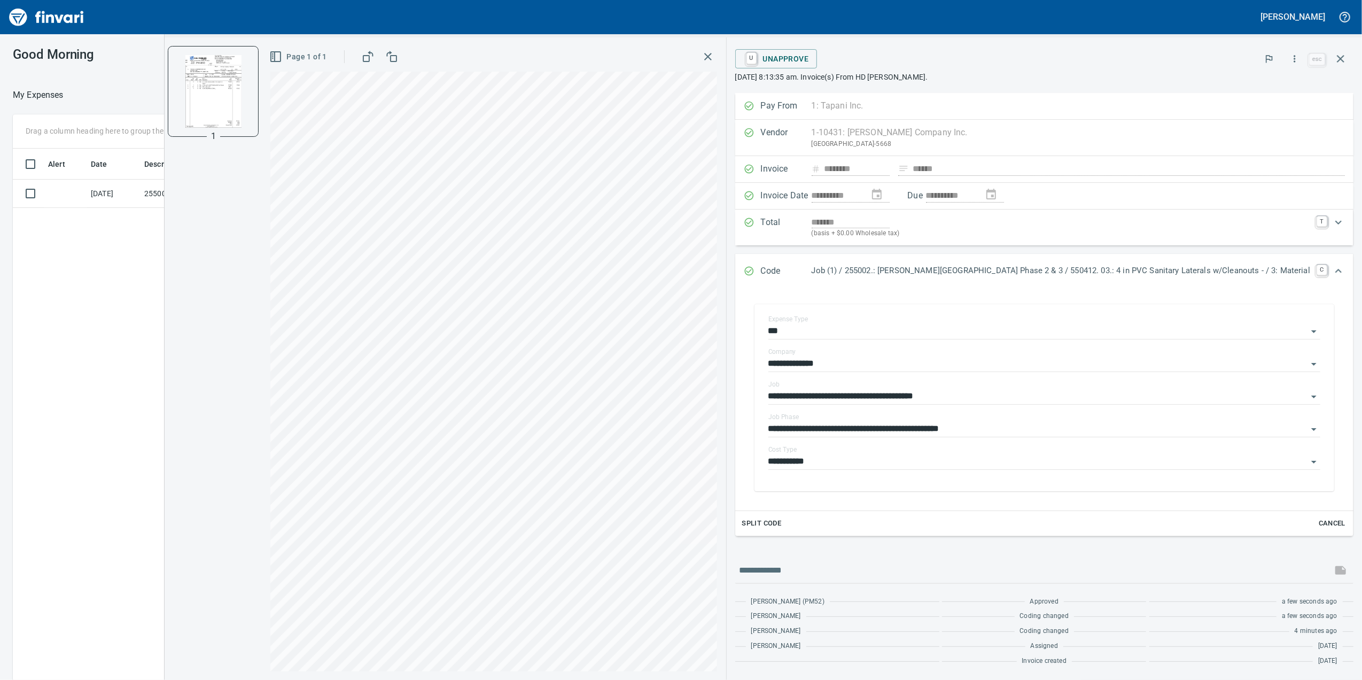
drag, startPoint x: 746, startPoint y: 46, endPoint x: 749, endPoint y: 58, distance: 12.6
click at [717, 48] on div "Page 1 of 1" at bounding box center [493, 56] width 447 height 21
click at [714, 60] on icon "button" at bounding box center [708, 56] width 13 height 13
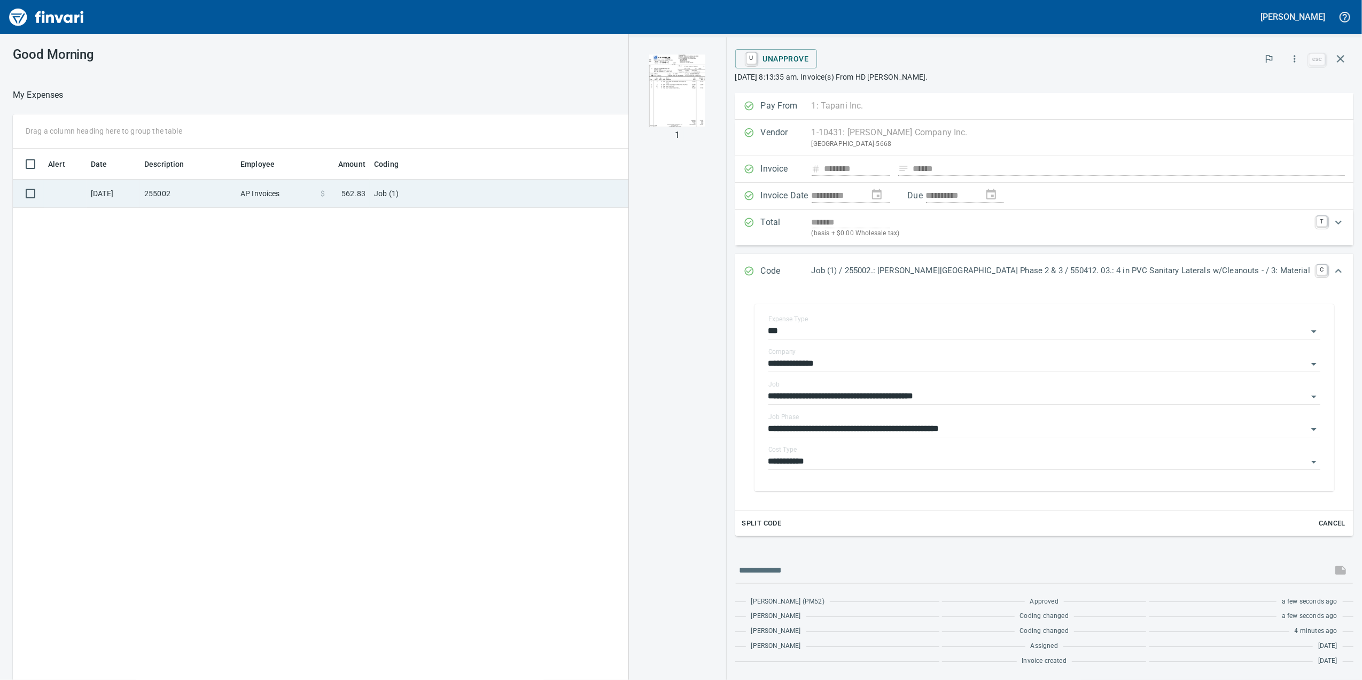
drag, startPoint x: 452, startPoint y: 181, endPoint x: 460, endPoint y: 194, distance: 16.0
click at [452, 182] on td "Job (1)" at bounding box center [503, 194] width 267 height 28
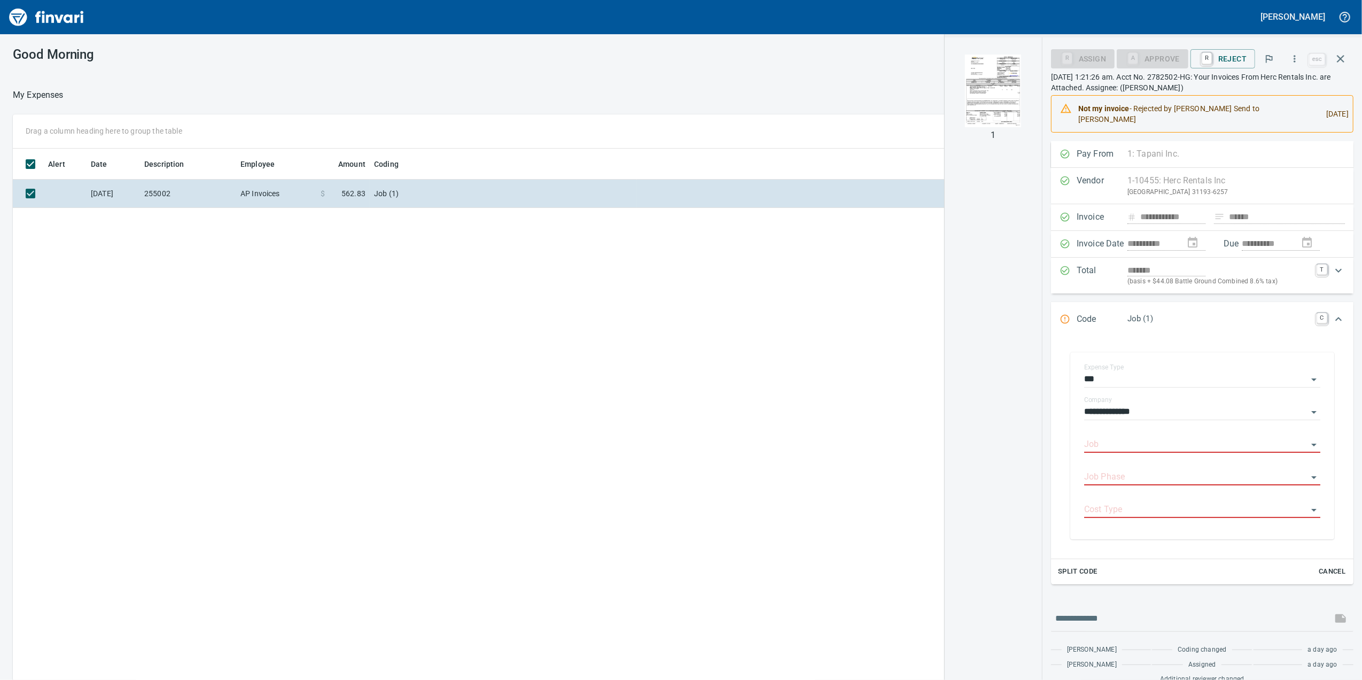
click at [999, 97] on img "button" at bounding box center [993, 91] width 73 height 73
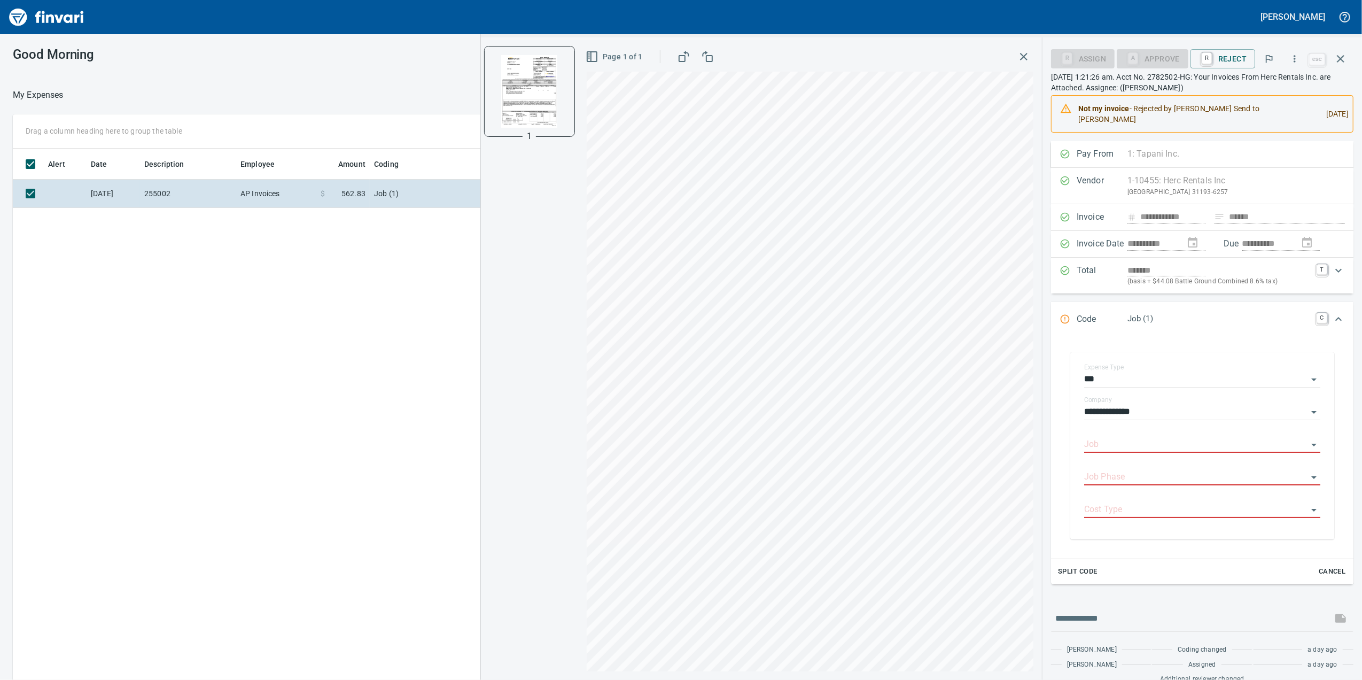
scroll to position [550, 1048]
click at [1108, 437] on input "Job" at bounding box center [1195, 444] width 223 height 15
